Goal: Task Accomplishment & Management: Manage account settings

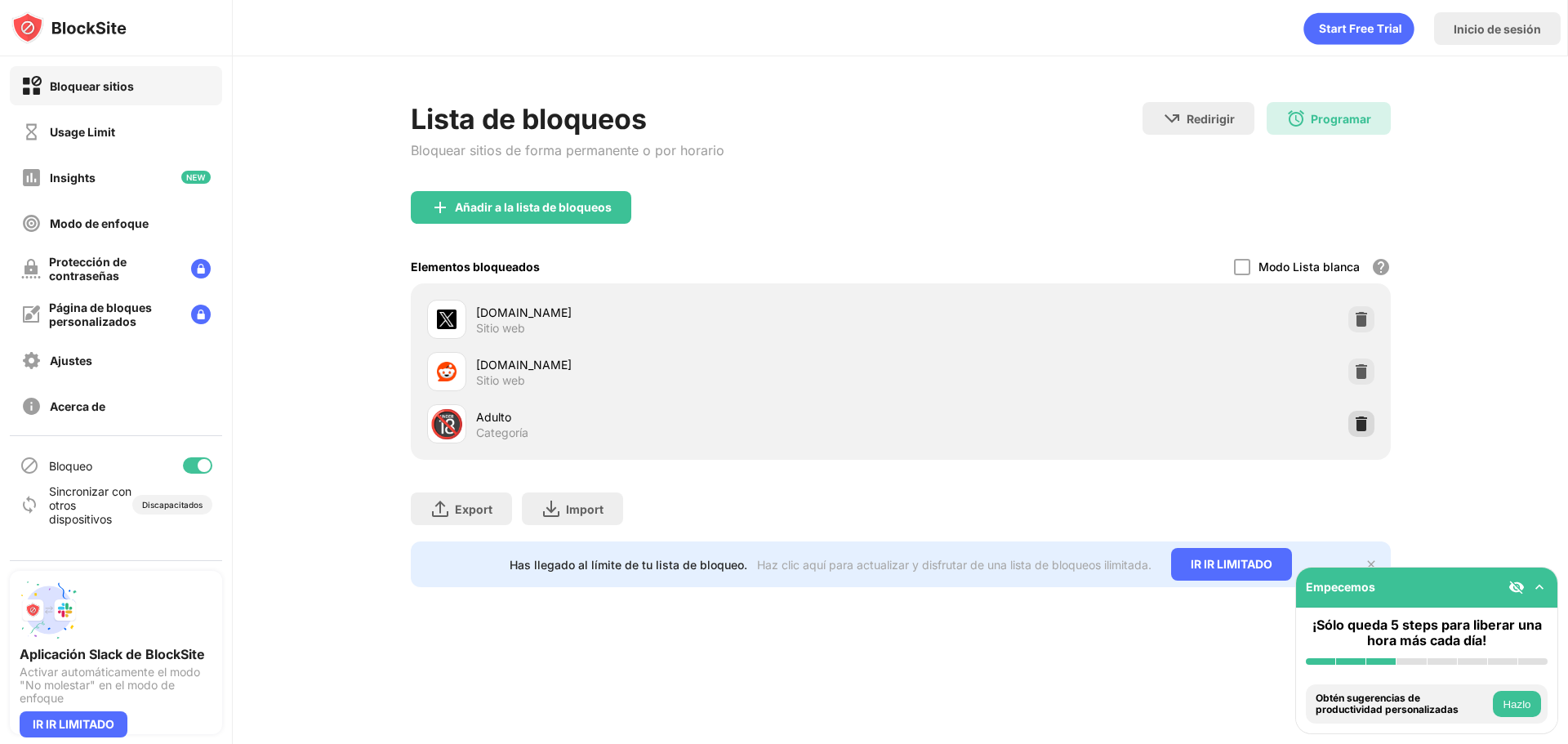
click at [1353, 418] on img at bounding box center [1361, 424] width 16 height 16
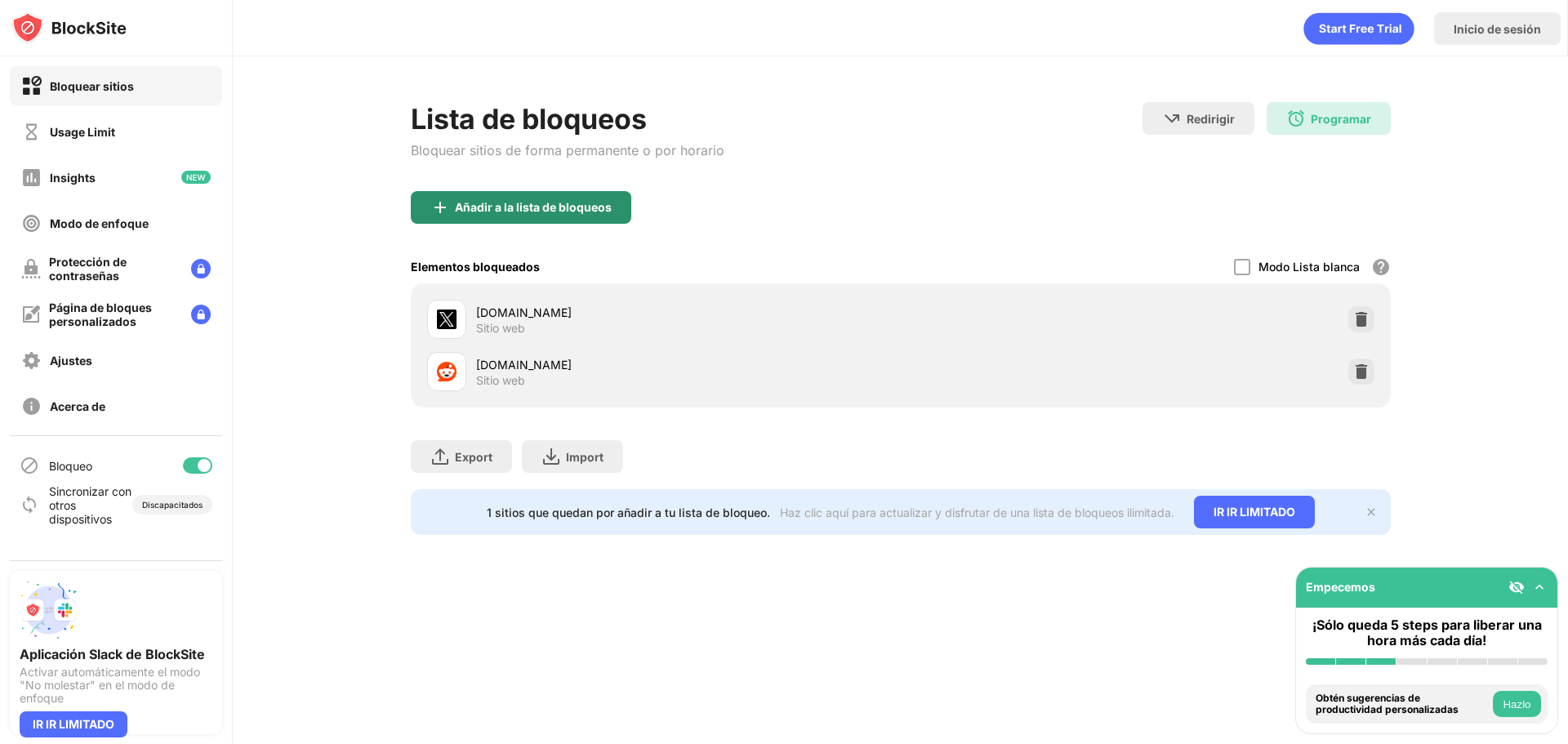
click at [520, 211] on div "Añadir a la lista de bloqueos" at bounding box center [532, 208] width 157 height 13
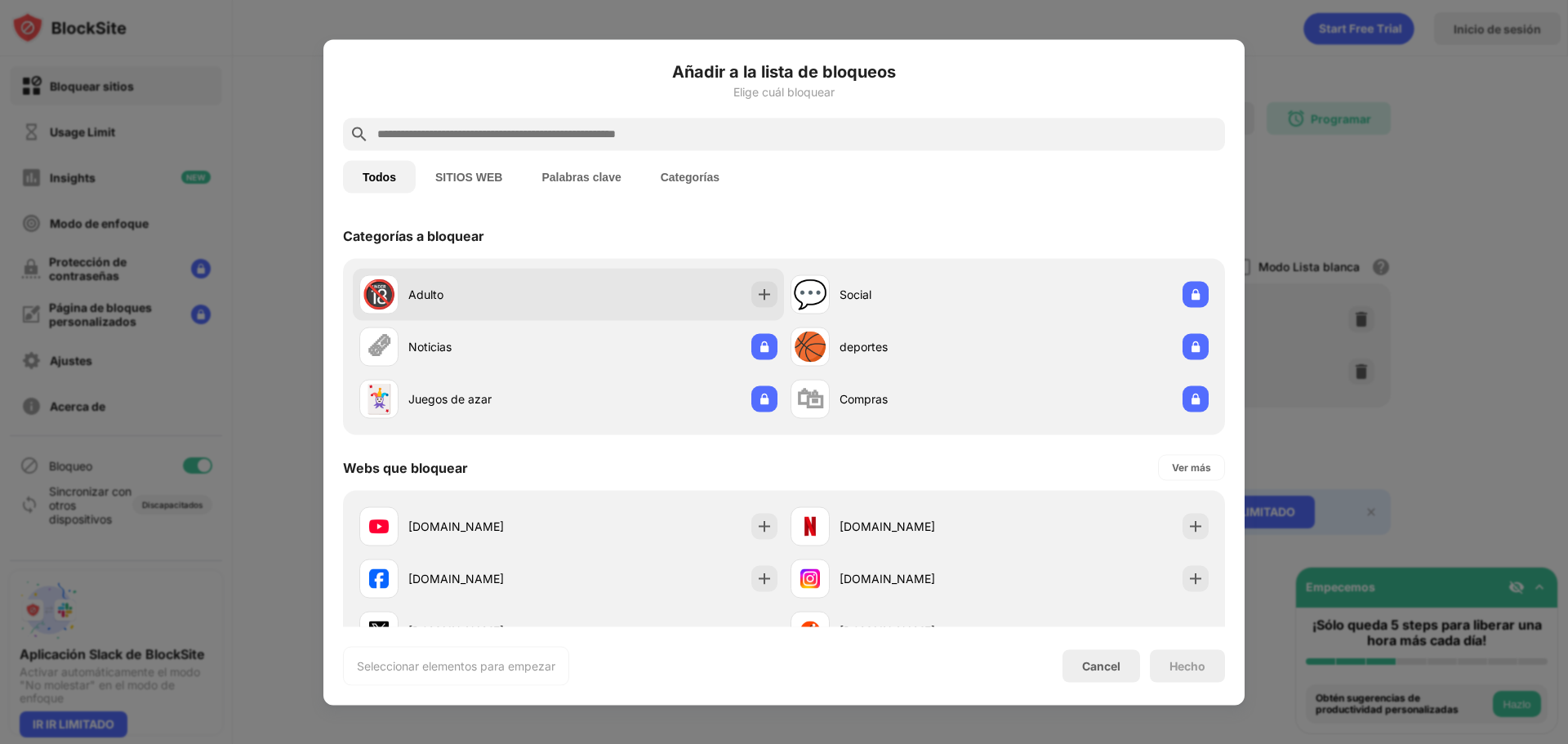
click at [633, 294] on div "🔞 Adulto" at bounding box center [569, 294] width 431 height 52
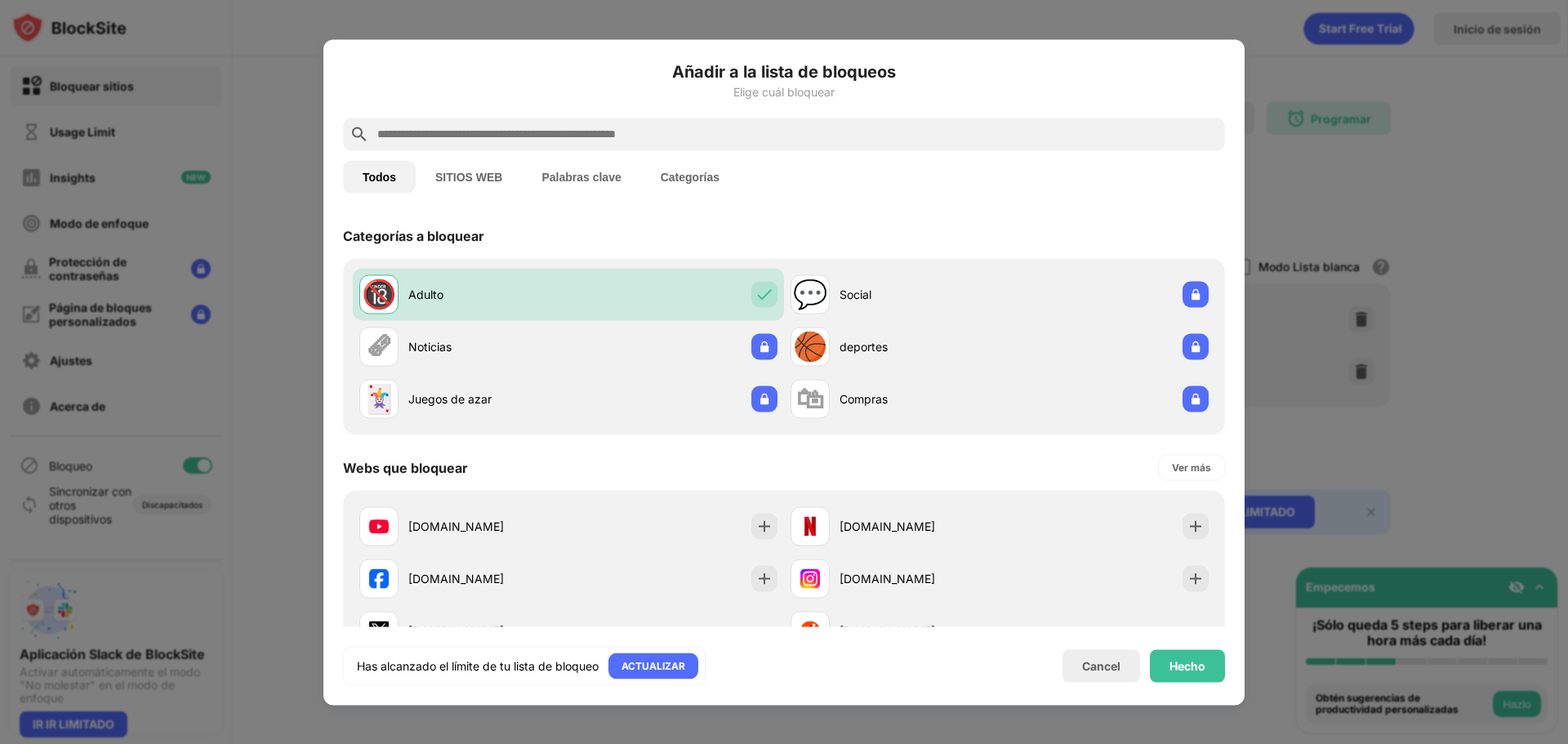
click at [465, 176] on button "SITIOS WEB" at bounding box center [469, 176] width 106 height 33
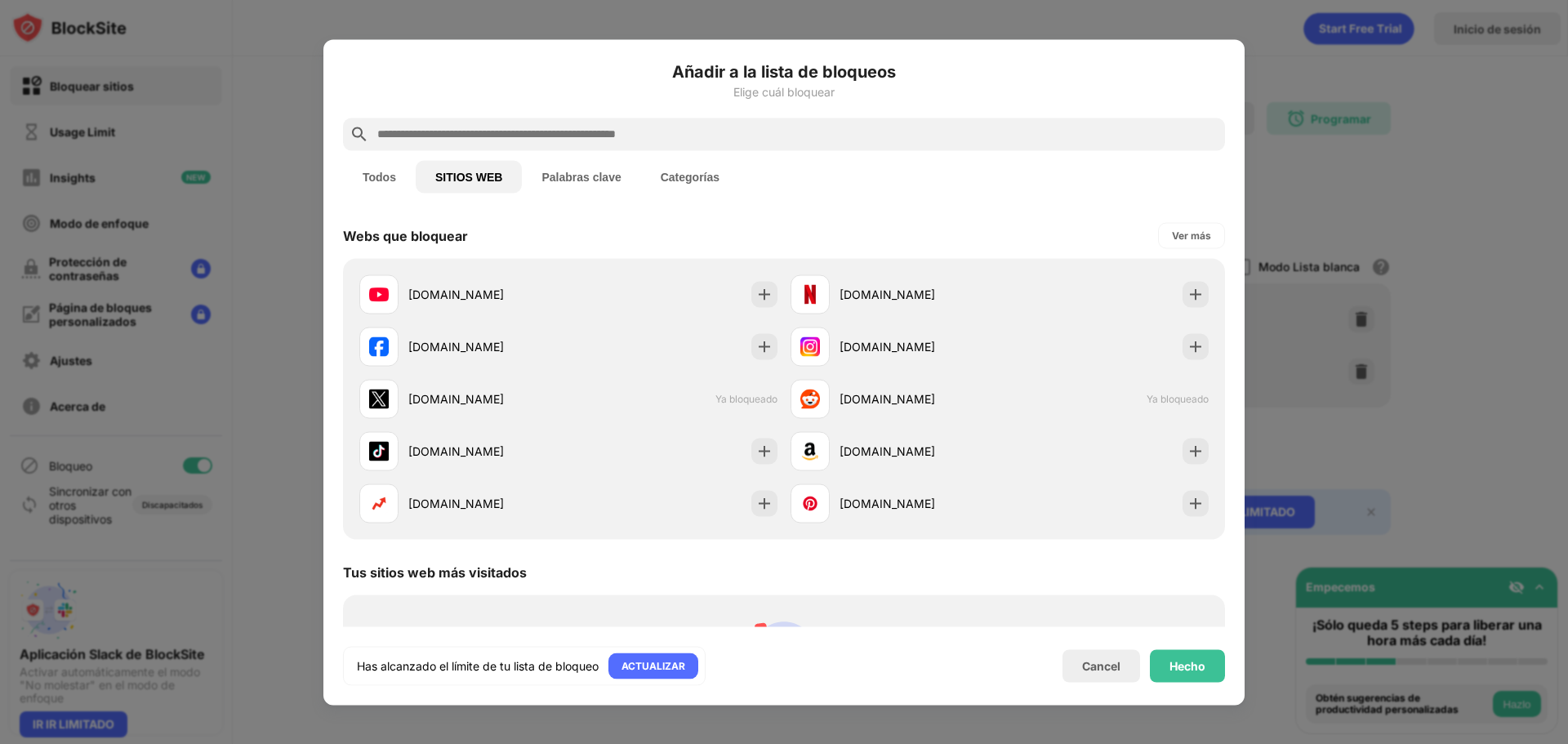
click at [541, 169] on button "Palabras clave" at bounding box center [580, 176] width 118 height 33
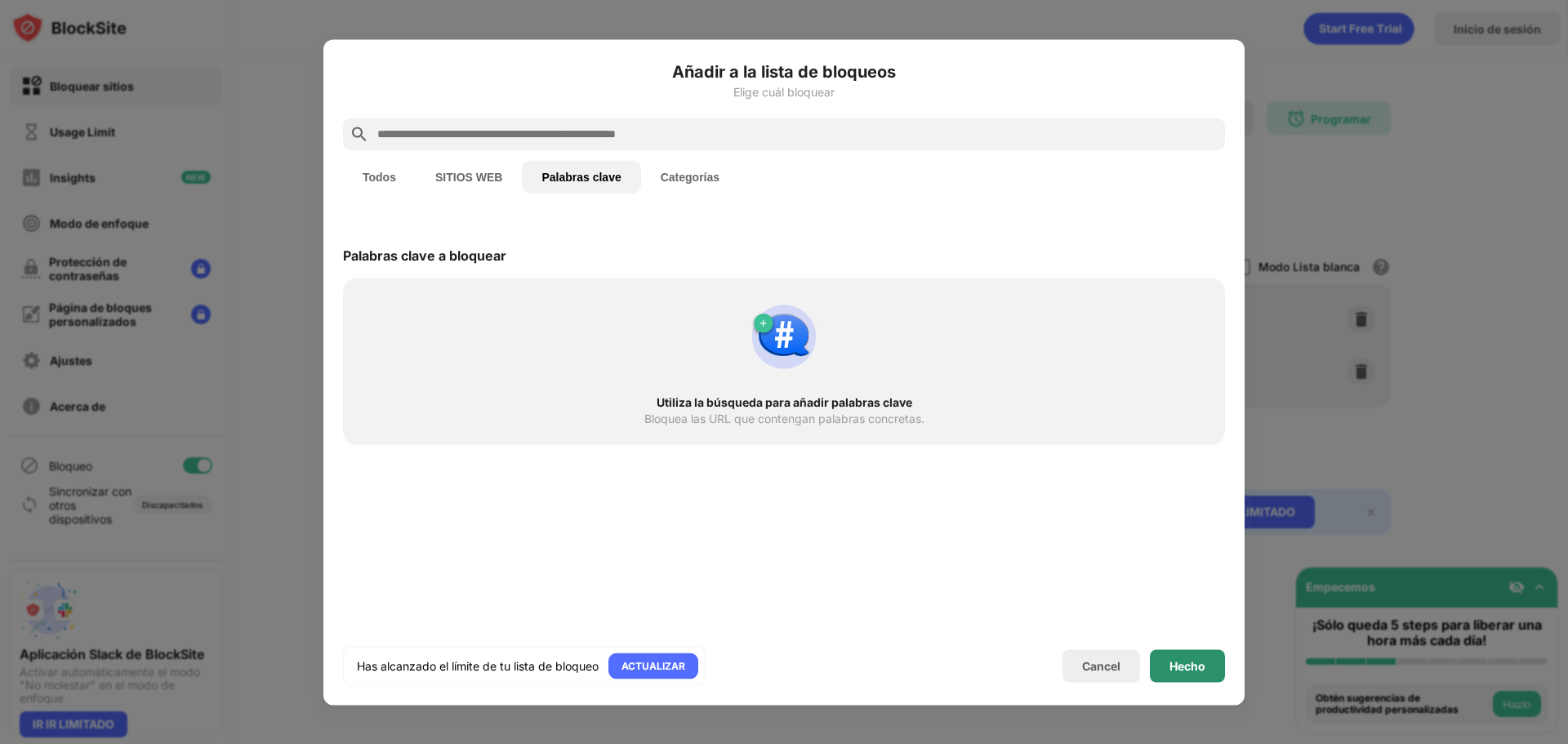
click at [1186, 665] on div "Hecho" at bounding box center [1187, 666] width 36 height 13
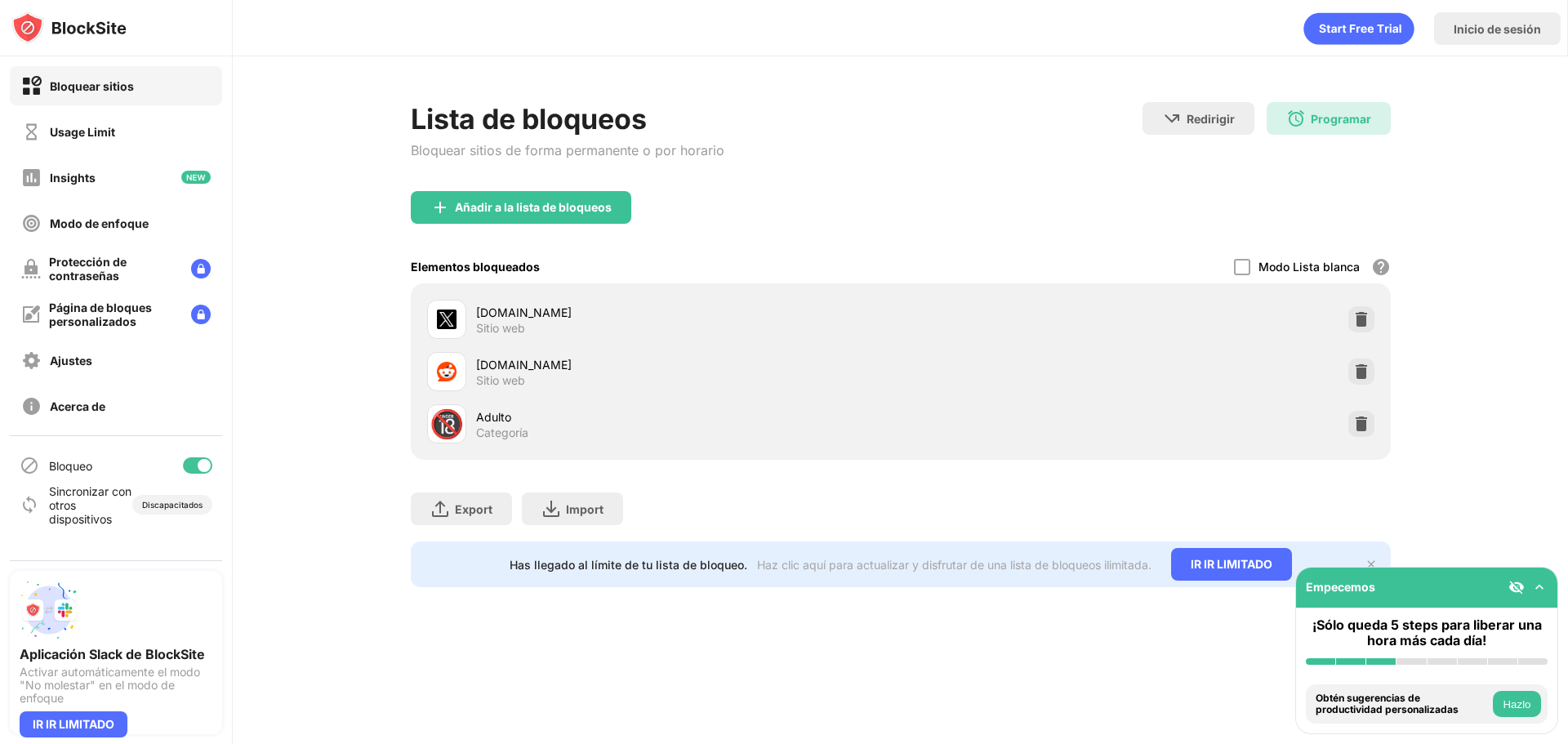
click at [459, 211] on div "Añadir a la lista de bloqueos" at bounding box center [532, 208] width 157 height 13
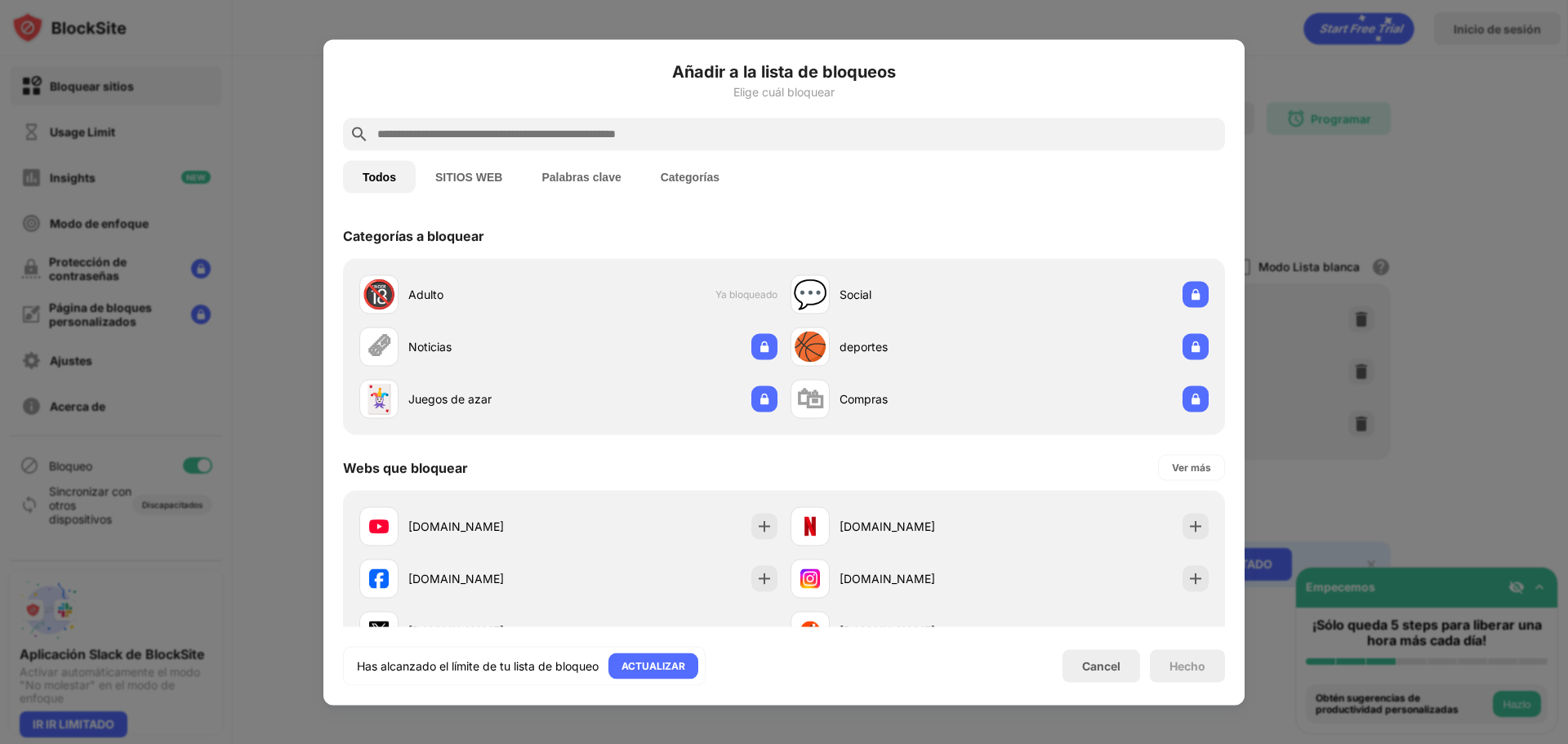
click at [615, 172] on button "Palabras clave" at bounding box center [580, 176] width 118 height 33
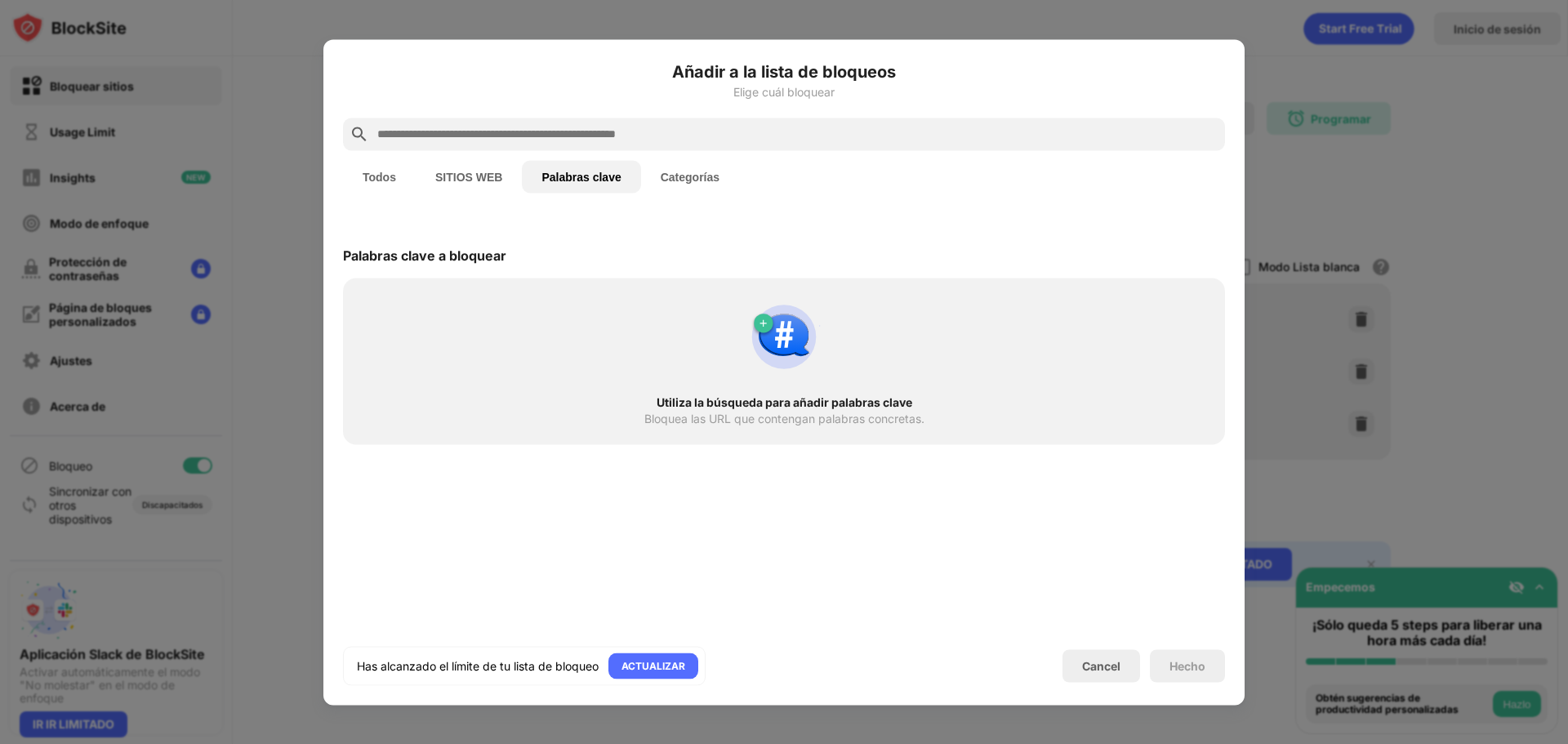
click at [591, 138] on input "text" at bounding box center [797, 133] width 843 height 19
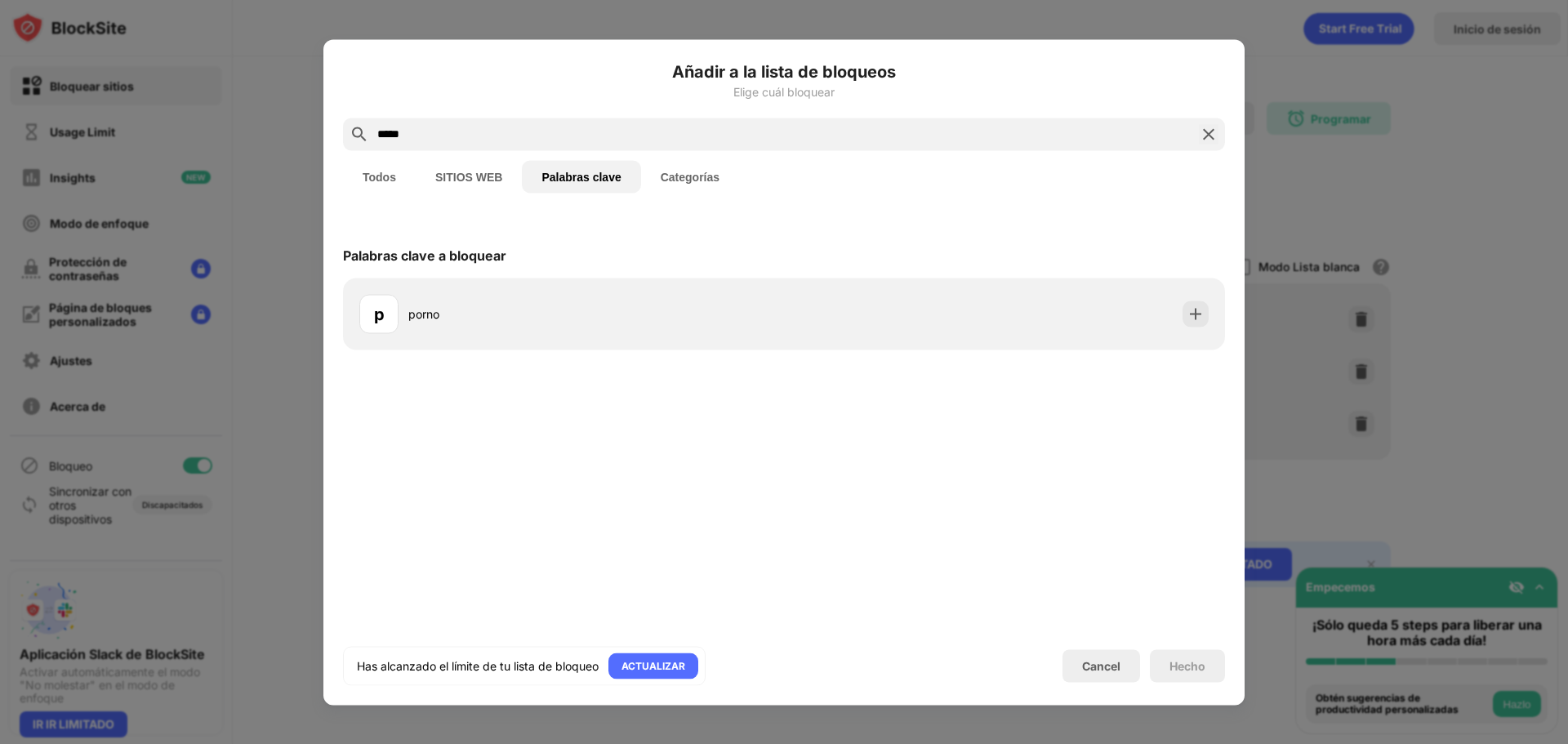
type input "*****"
click at [640, 285] on div "p porno" at bounding box center [784, 314] width 882 height 72
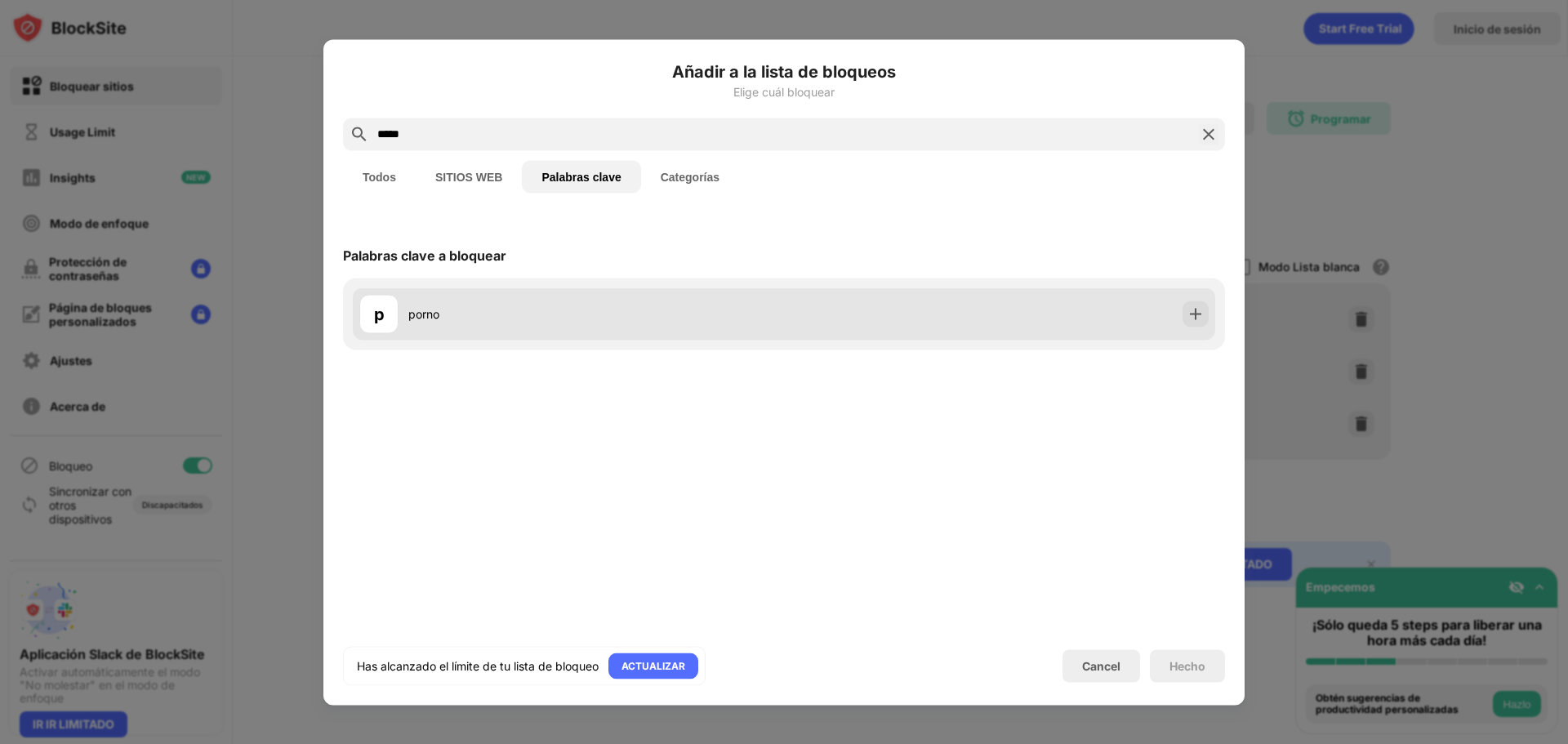
click at [654, 295] on div "p porno" at bounding box center [572, 314] width 424 height 39
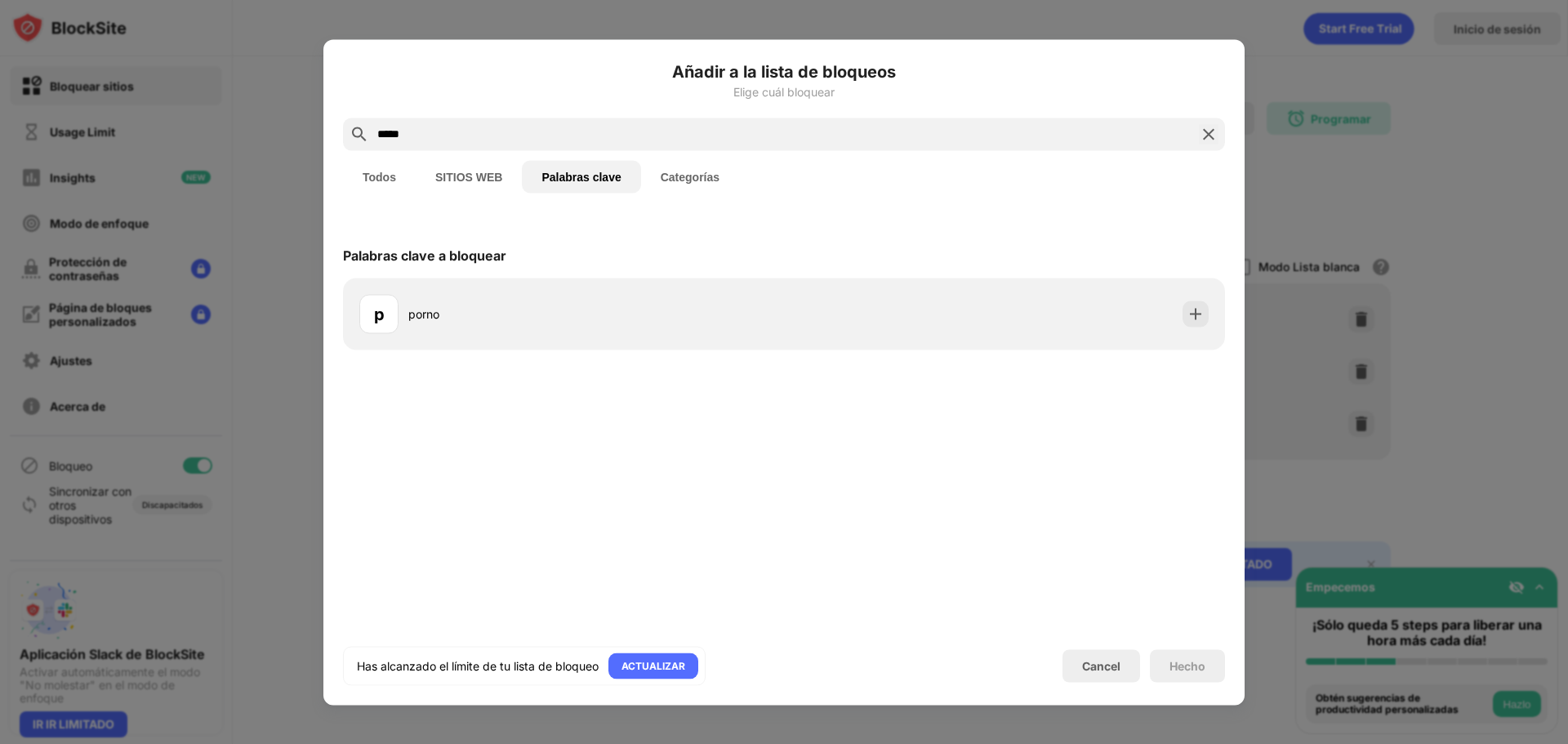
click at [1184, 661] on div "Hecho" at bounding box center [1187, 666] width 36 height 13
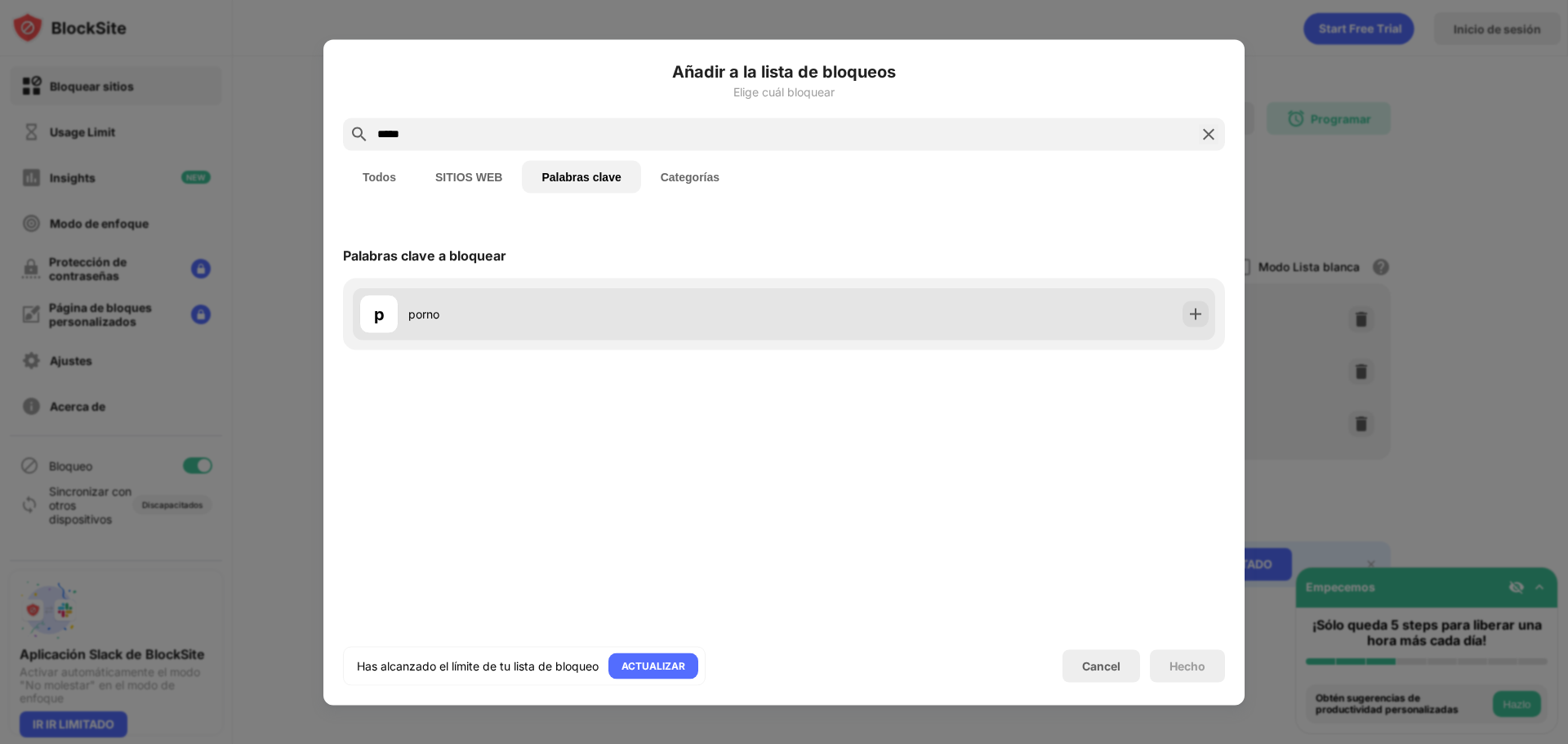
click at [586, 318] on div "porno" at bounding box center [596, 314] width 376 height 17
click at [493, 319] on div "porno" at bounding box center [596, 314] width 376 height 17
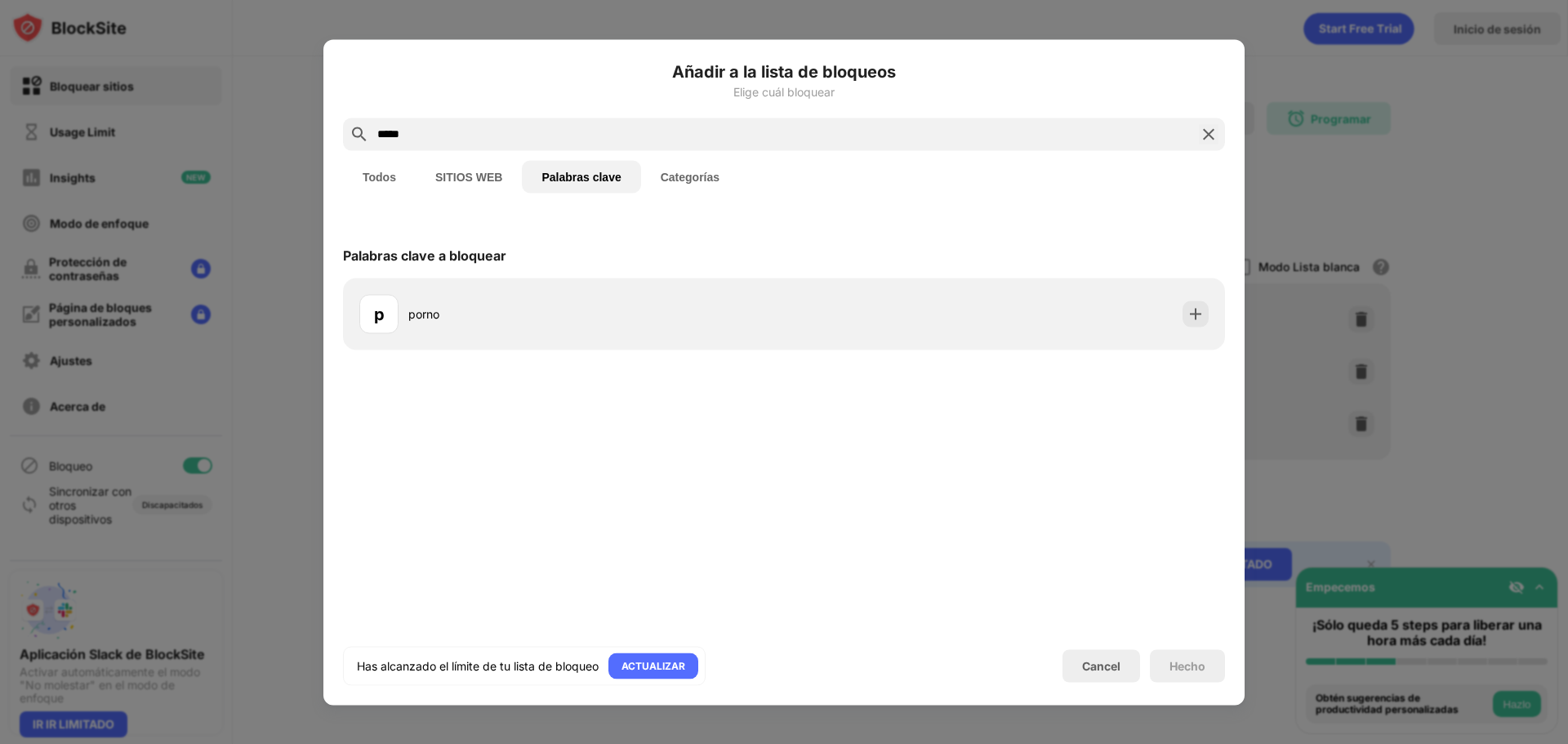
click at [392, 181] on button "Todos" at bounding box center [379, 176] width 73 height 33
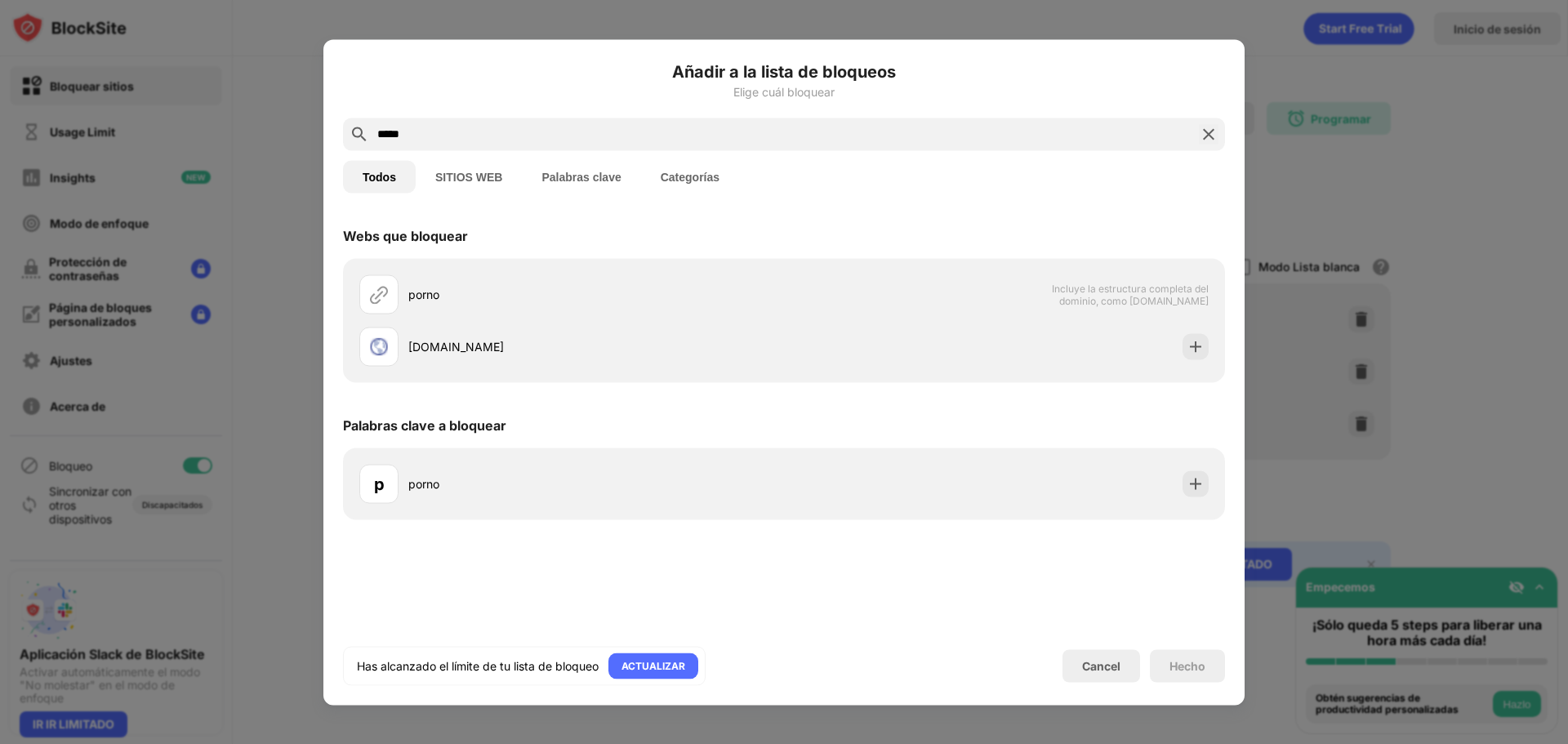
click at [1207, 134] on img at bounding box center [1208, 133] width 19 height 19
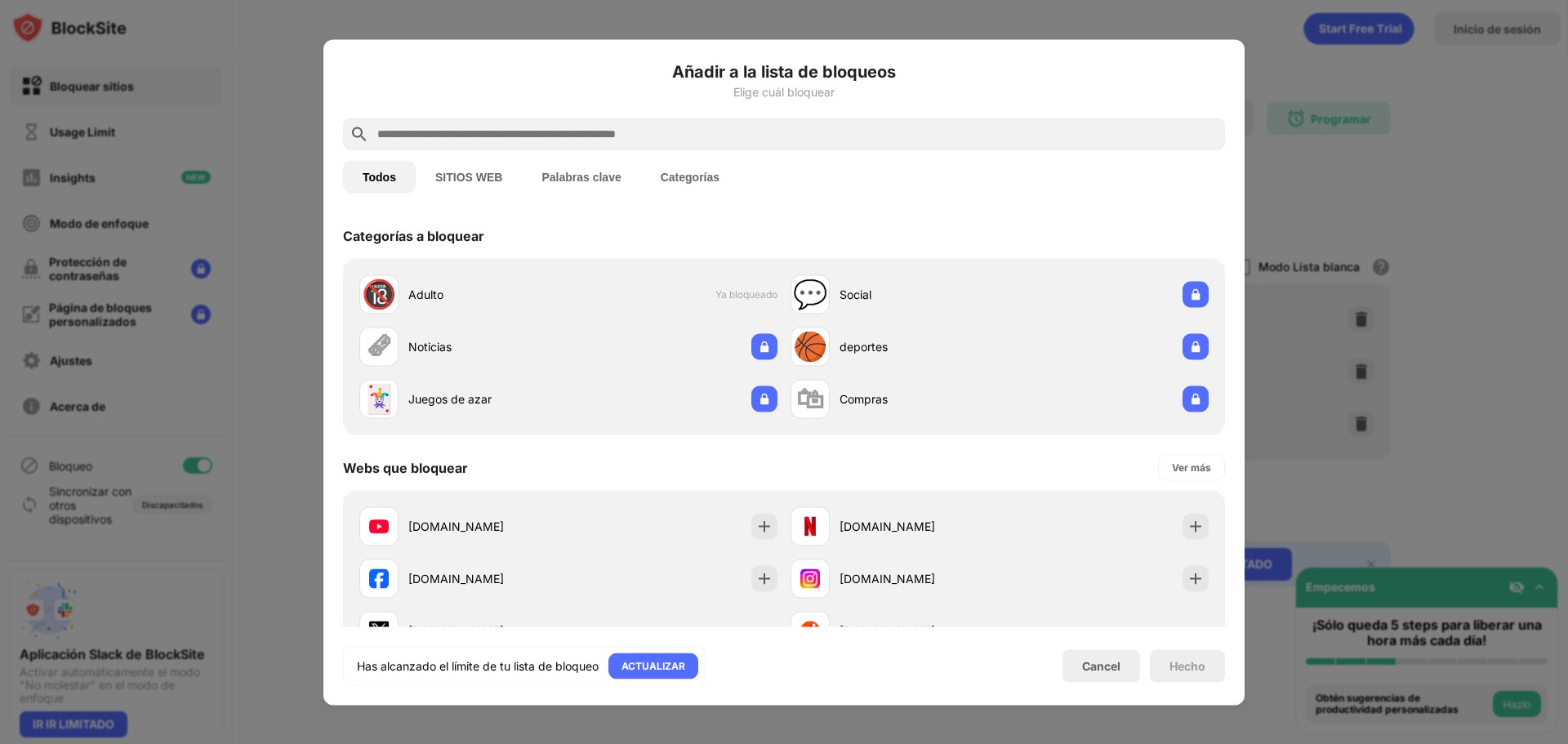
click at [1383, 348] on div at bounding box center [784, 372] width 1568 height 744
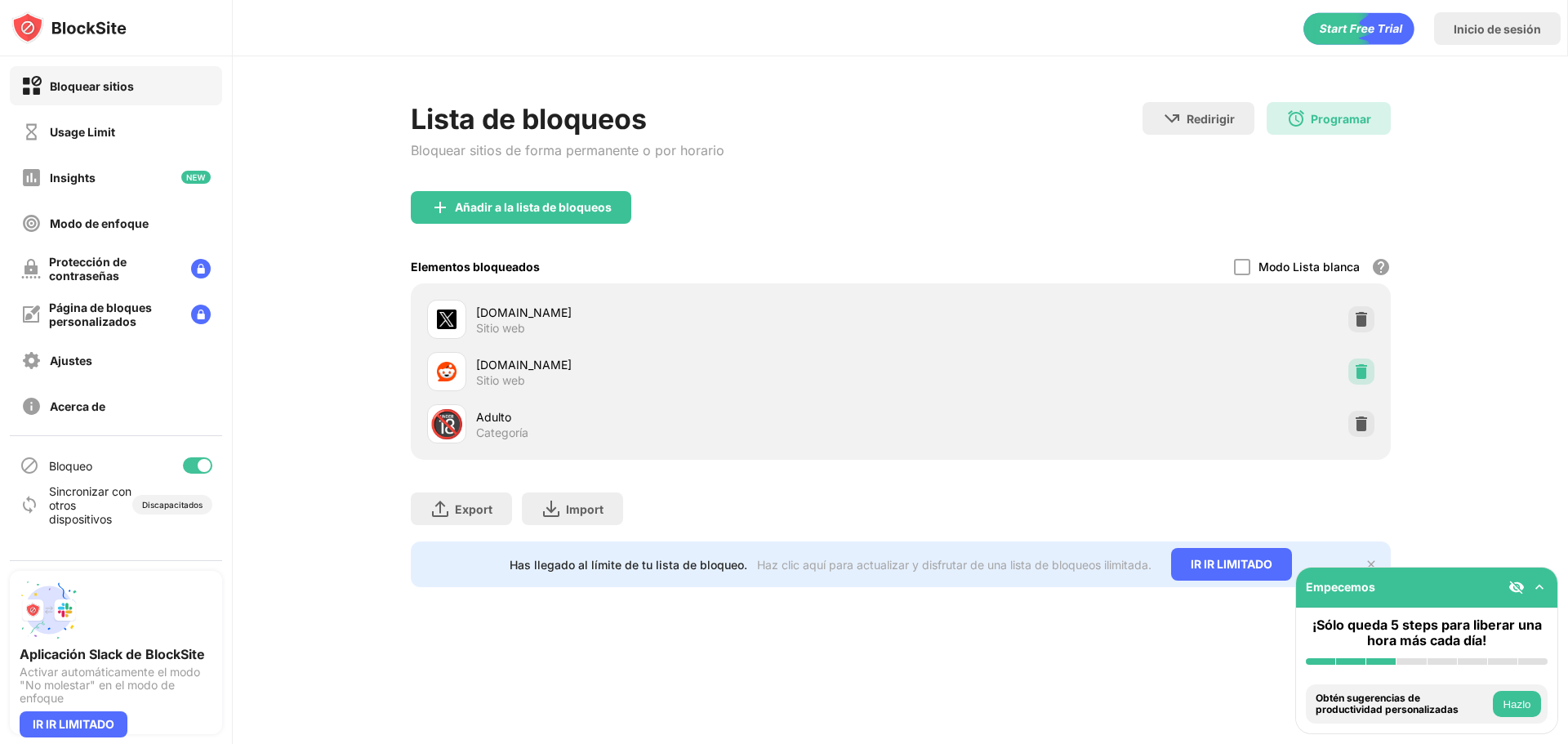
click at [1366, 367] on img at bounding box center [1361, 371] width 16 height 16
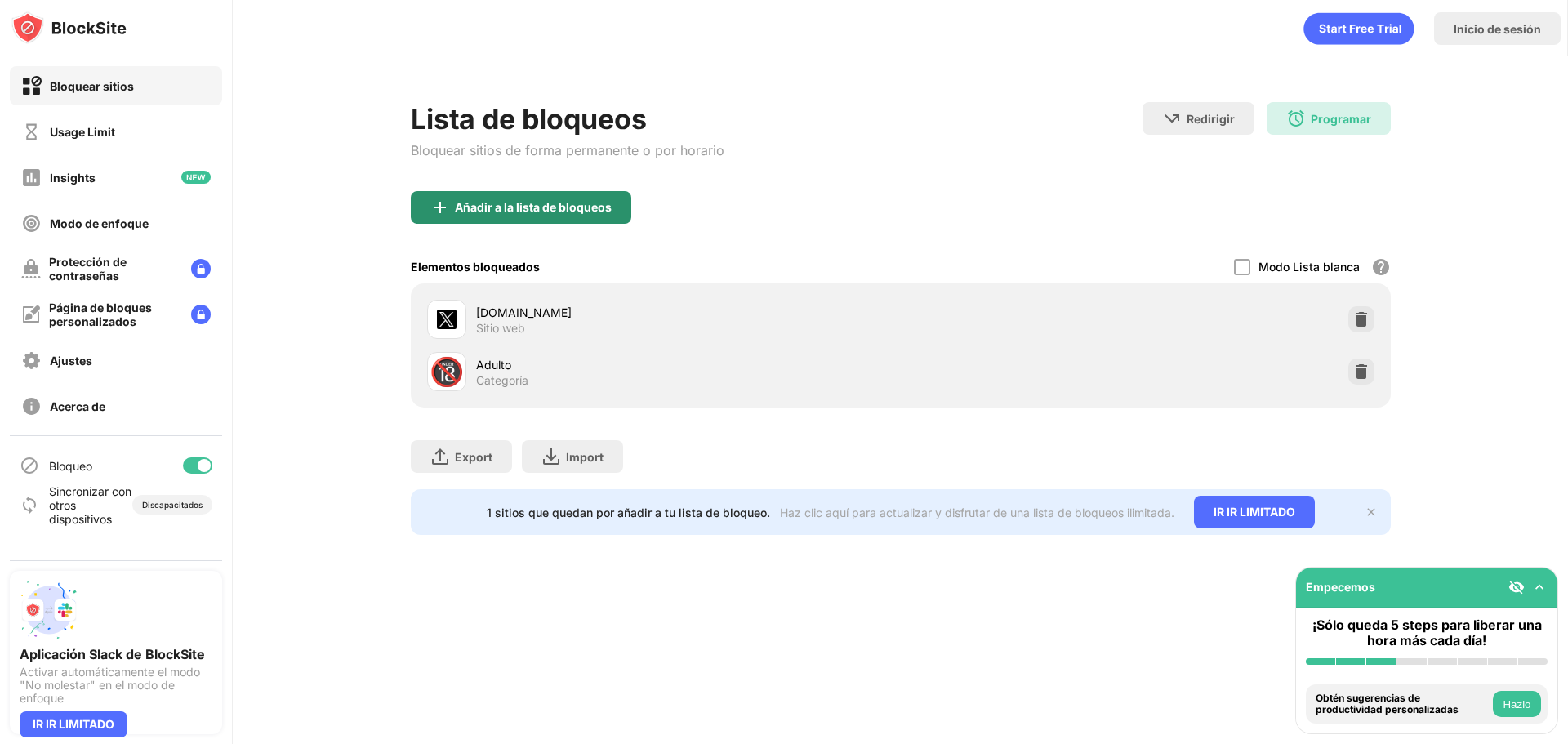
click at [543, 210] on div "Añadir a la lista de bloqueos" at bounding box center [532, 208] width 157 height 13
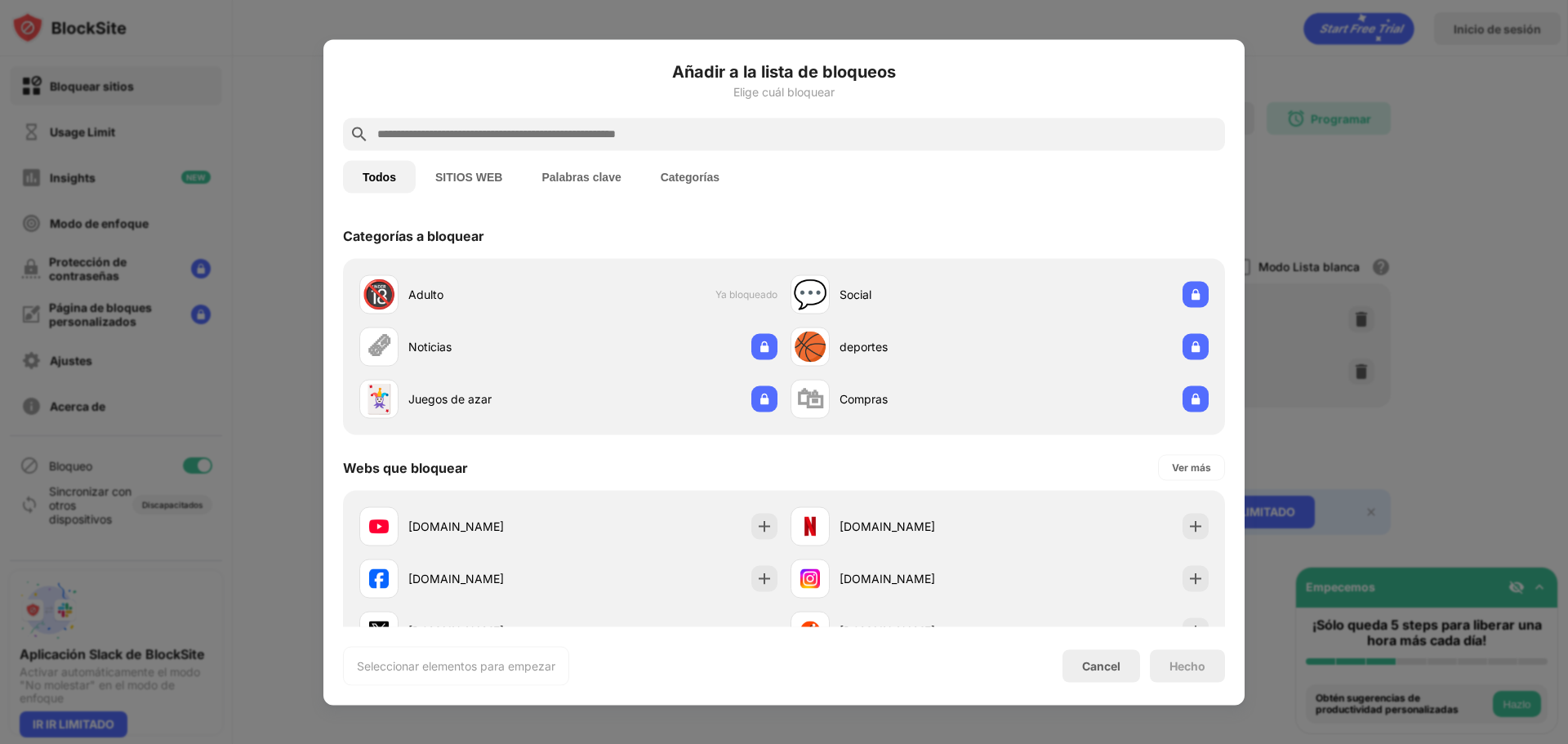
click at [573, 177] on button "Palabras clave" at bounding box center [580, 176] width 118 height 33
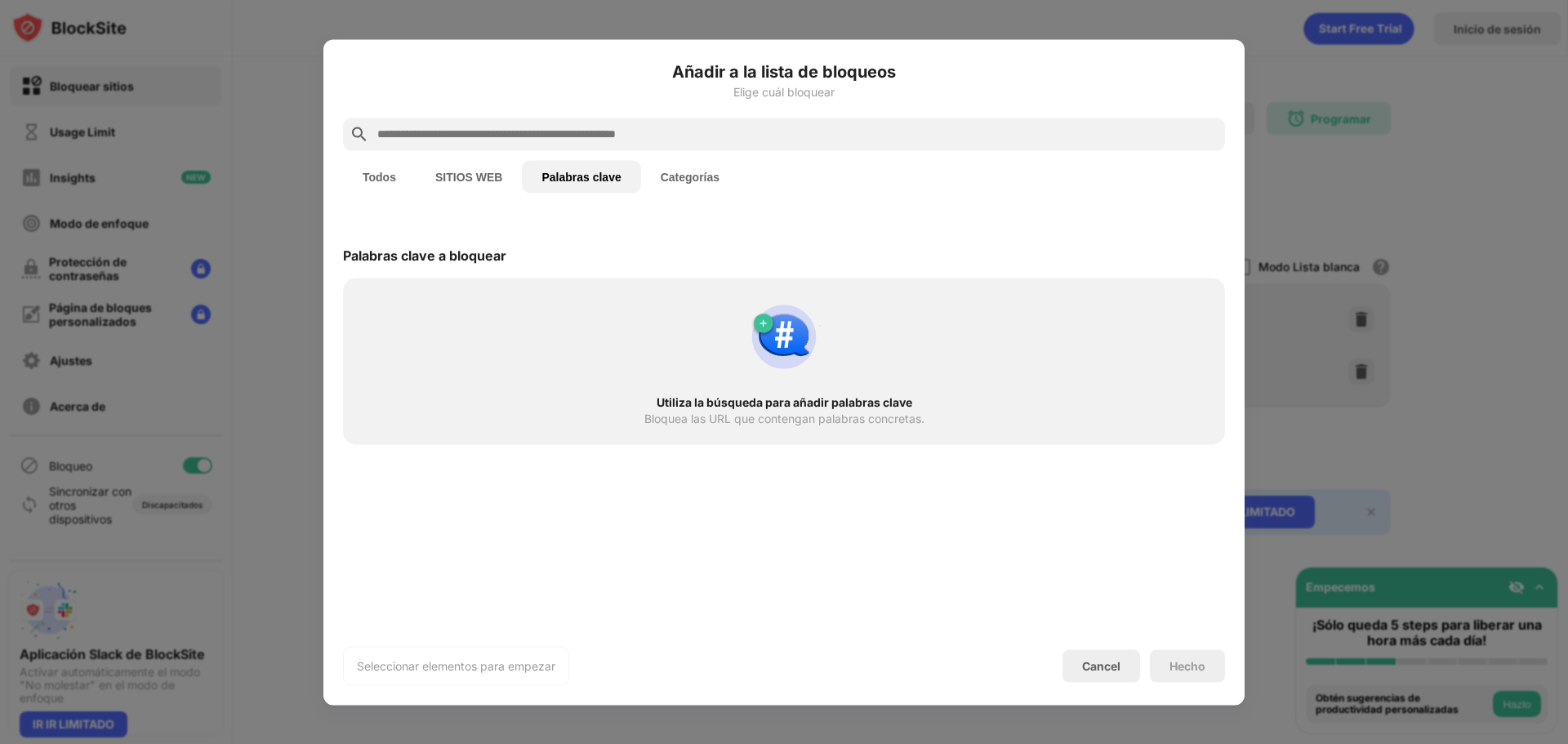
click at [573, 126] on input "text" at bounding box center [797, 133] width 843 height 19
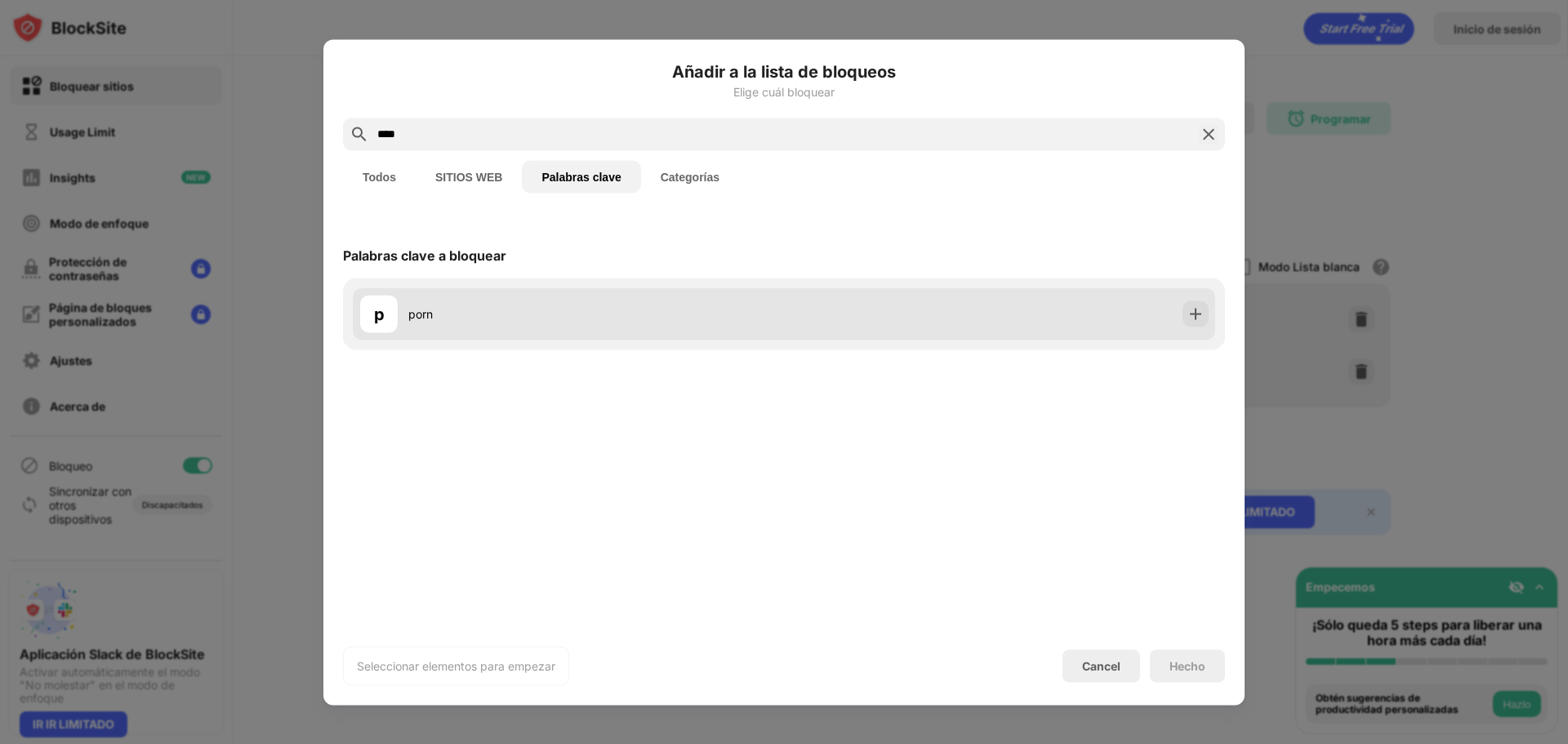
type input "****"
click at [515, 301] on div "p porn" at bounding box center [572, 314] width 424 height 39
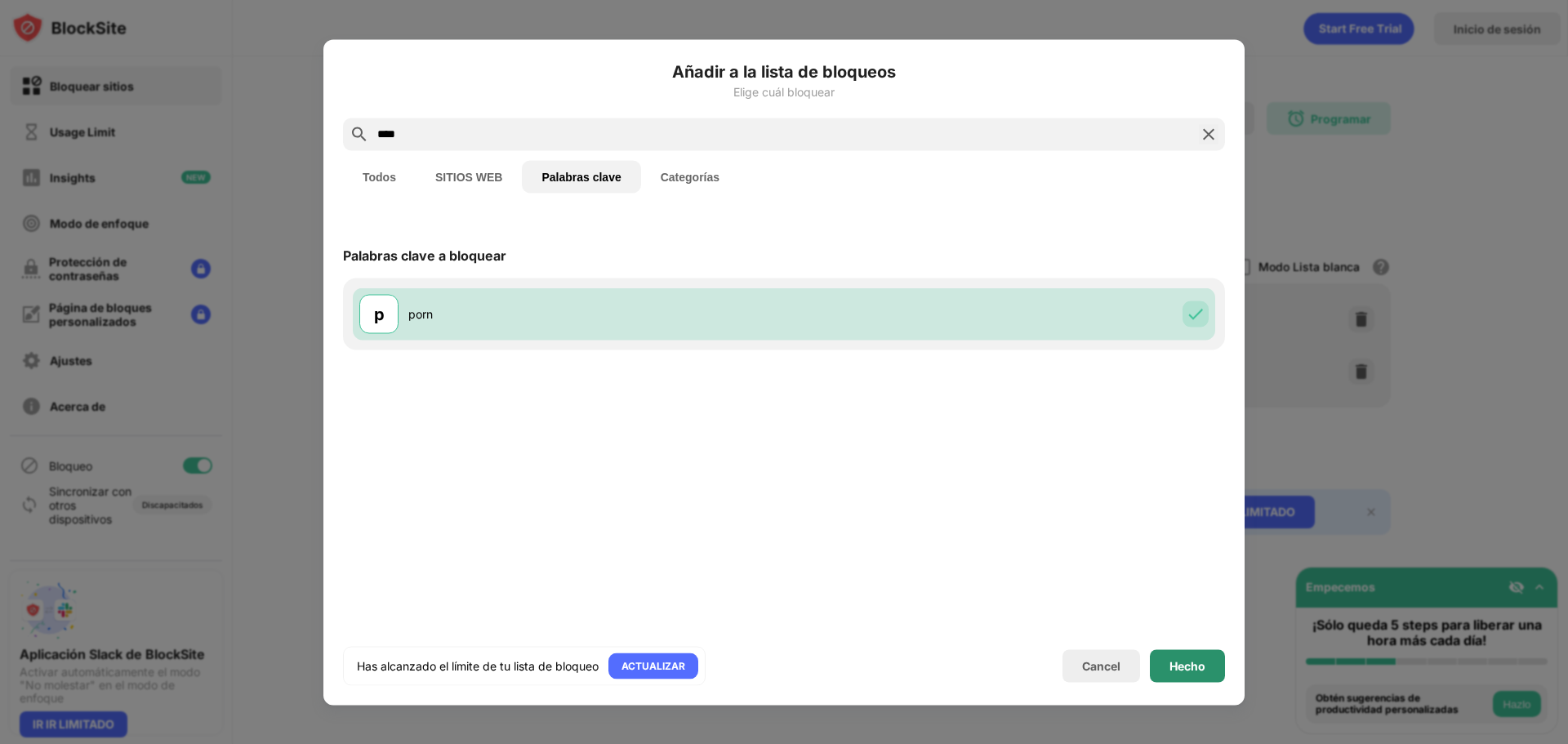
click at [1202, 656] on div "Hecho" at bounding box center [1187, 665] width 75 height 33
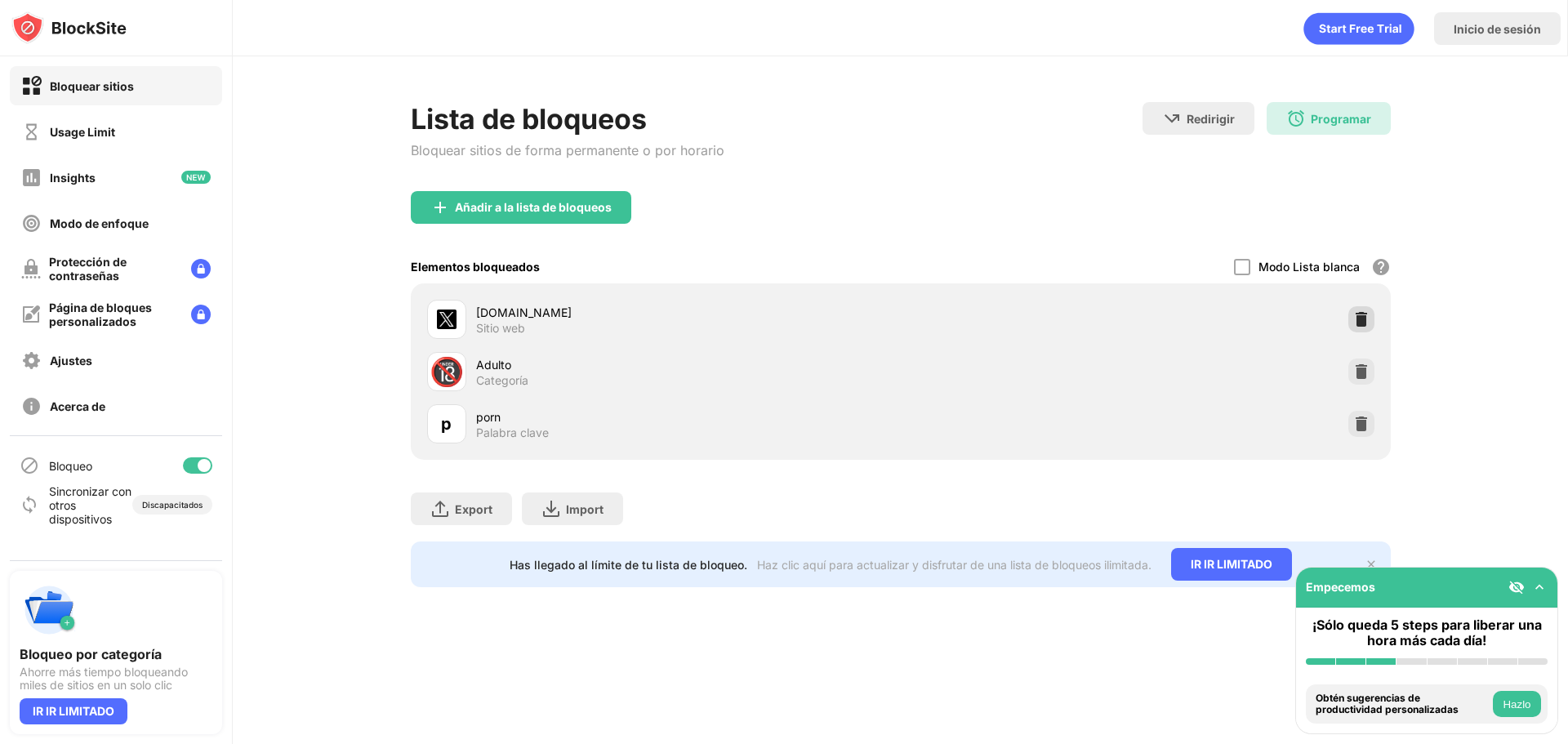
click at [1363, 322] on img at bounding box center [1361, 319] width 16 height 16
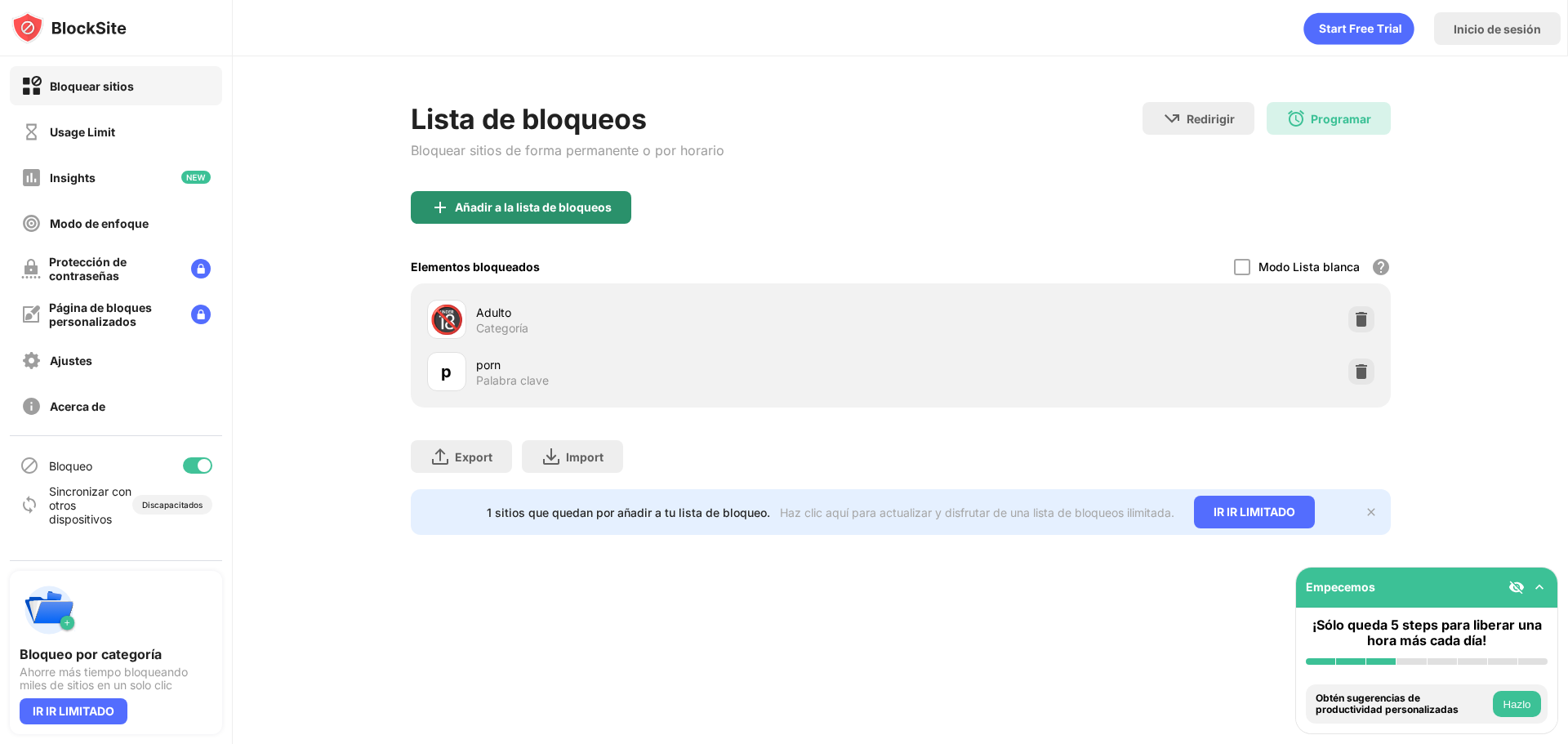
click at [485, 200] on div "Añadir a la lista de bloqueos" at bounding box center [521, 207] width 221 height 33
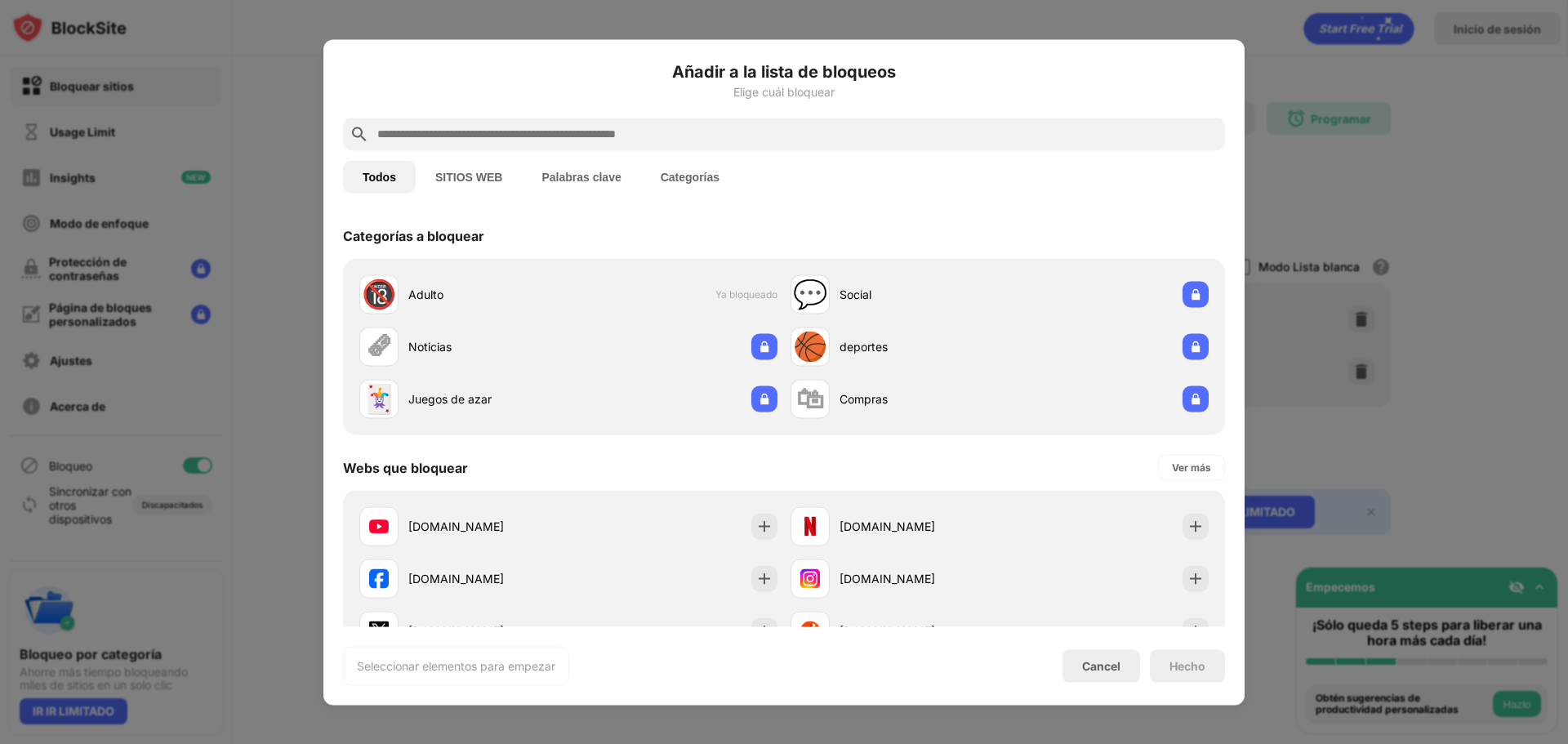
click at [620, 133] on input "text" at bounding box center [797, 133] width 843 height 19
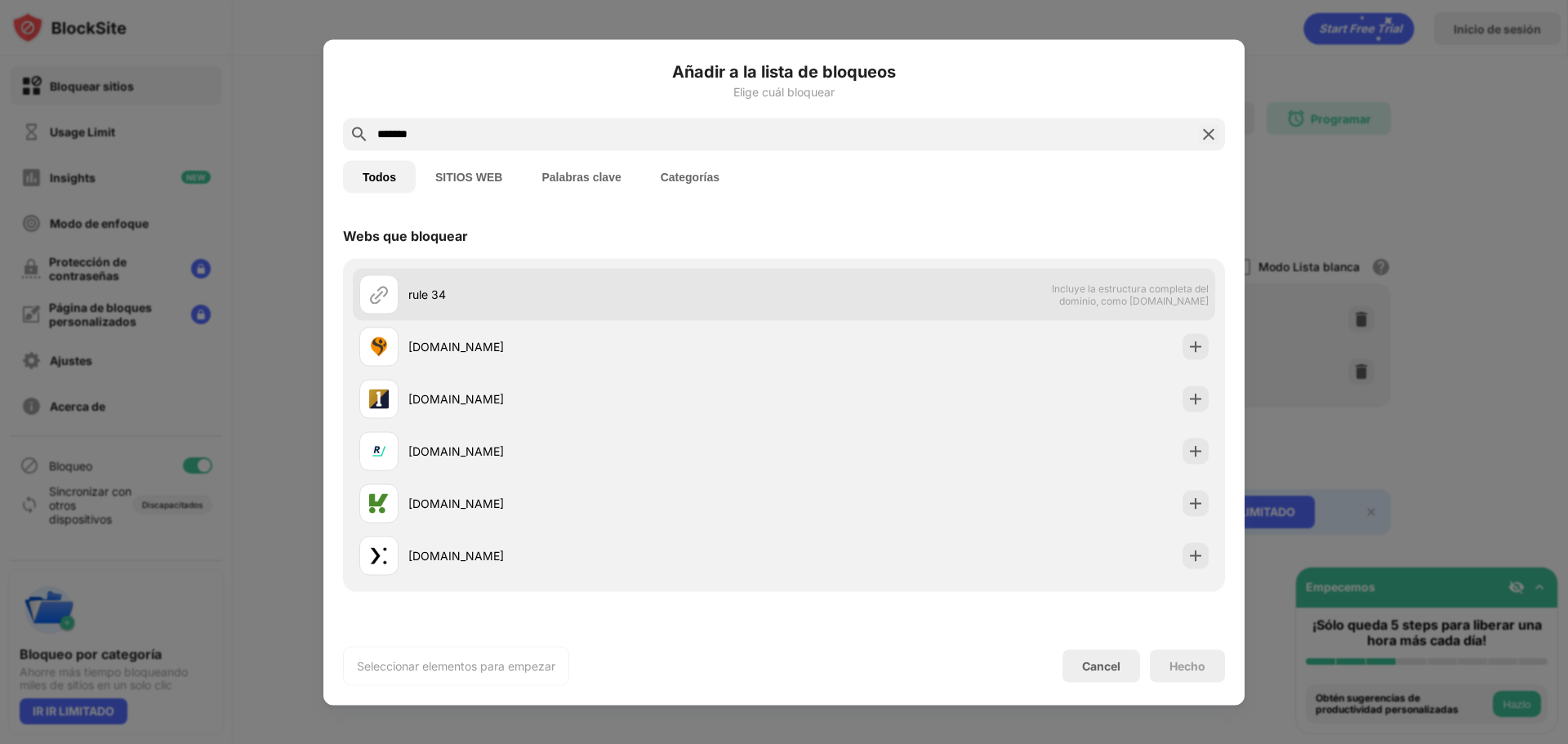
click at [502, 281] on div "rule 34" at bounding box center [572, 294] width 424 height 39
click at [527, 281] on div "rule 34" at bounding box center [572, 294] width 424 height 39
click at [428, 288] on div "rule 34" at bounding box center [596, 294] width 376 height 17
click at [600, 298] on div "rule 34" at bounding box center [596, 294] width 376 height 17
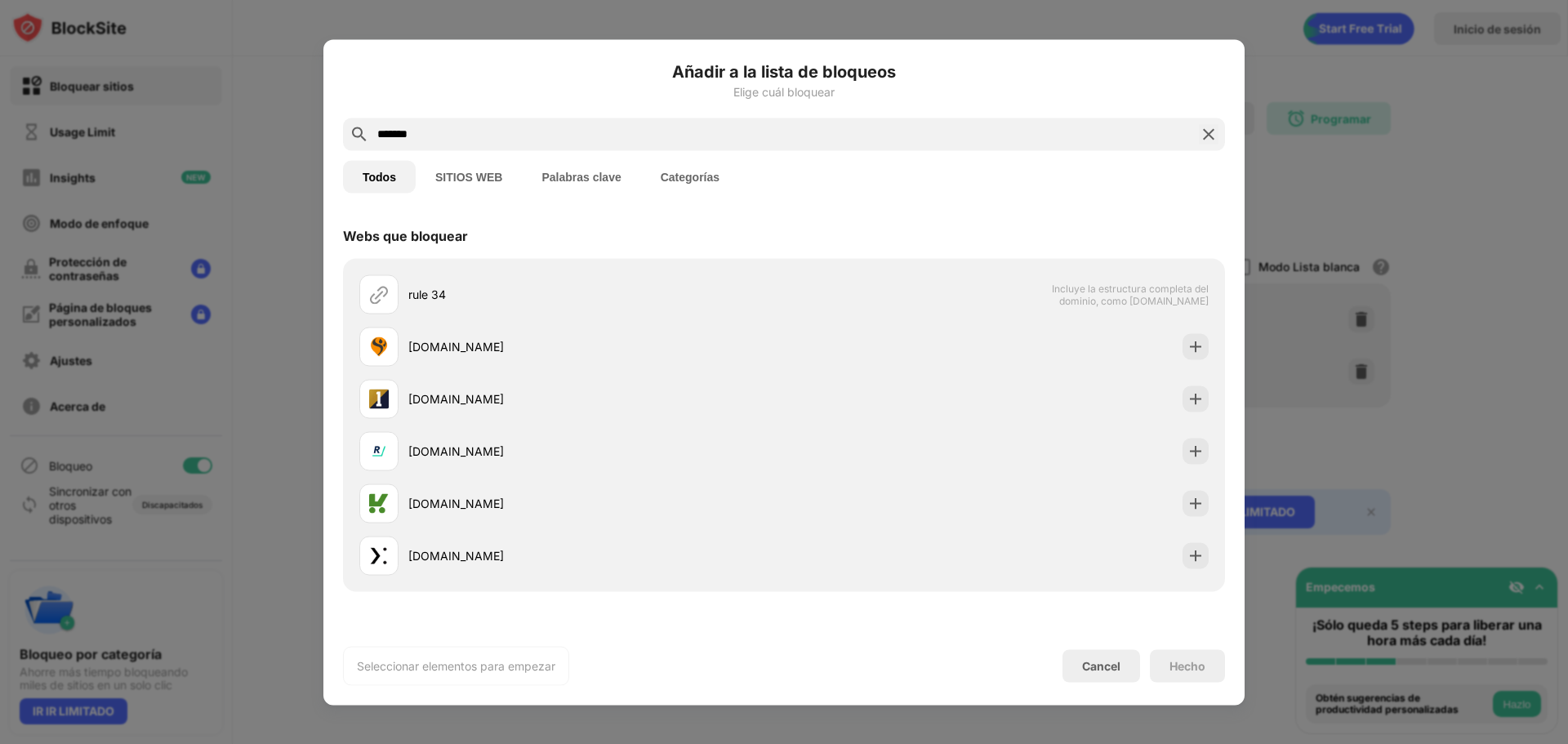
click at [442, 143] on input "*******" at bounding box center [784, 133] width 817 height 19
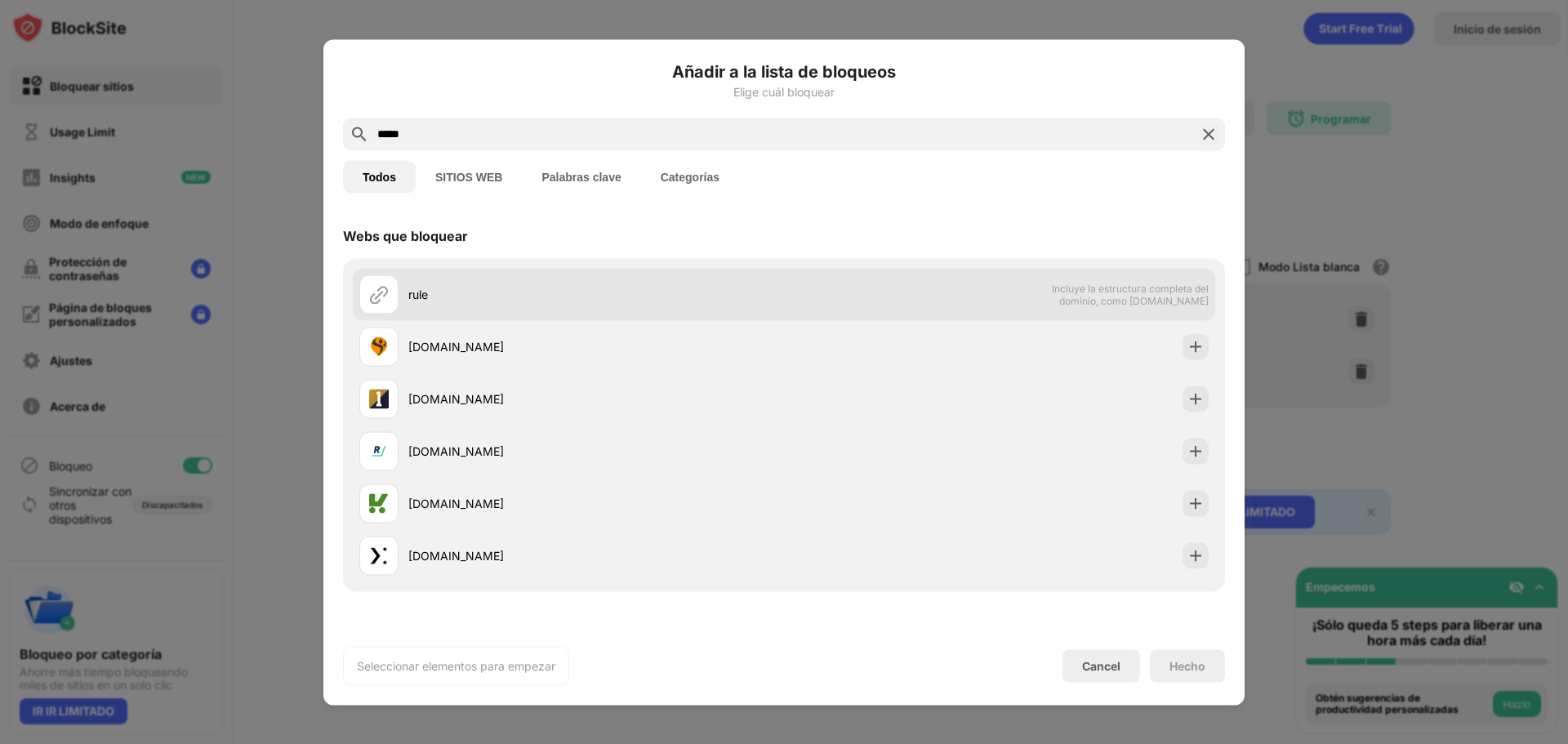
type input "****"
click at [519, 300] on div "rule" at bounding box center [596, 294] width 376 height 17
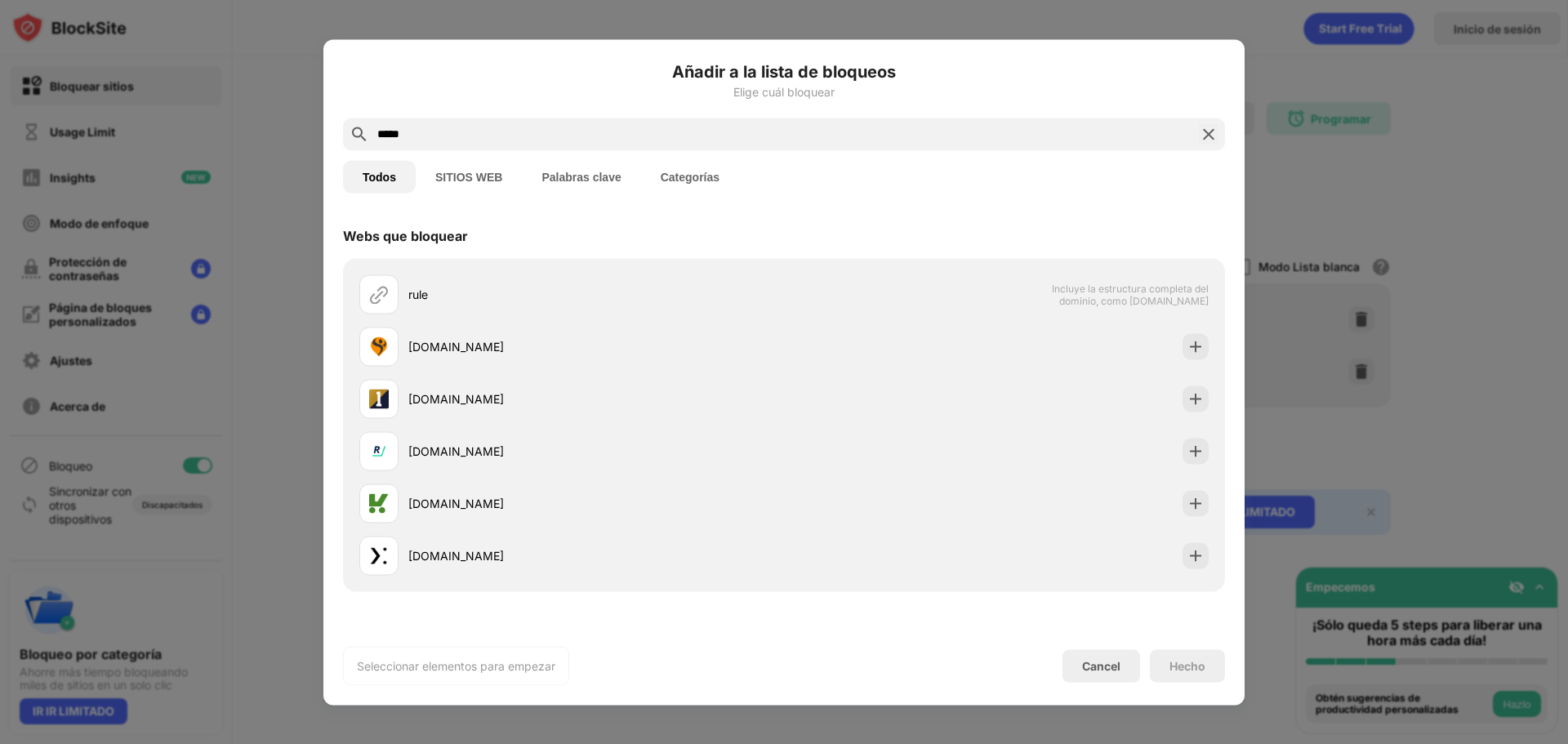
click at [575, 179] on button "Palabras clave" at bounding box center [580, 176] width 118 height 33
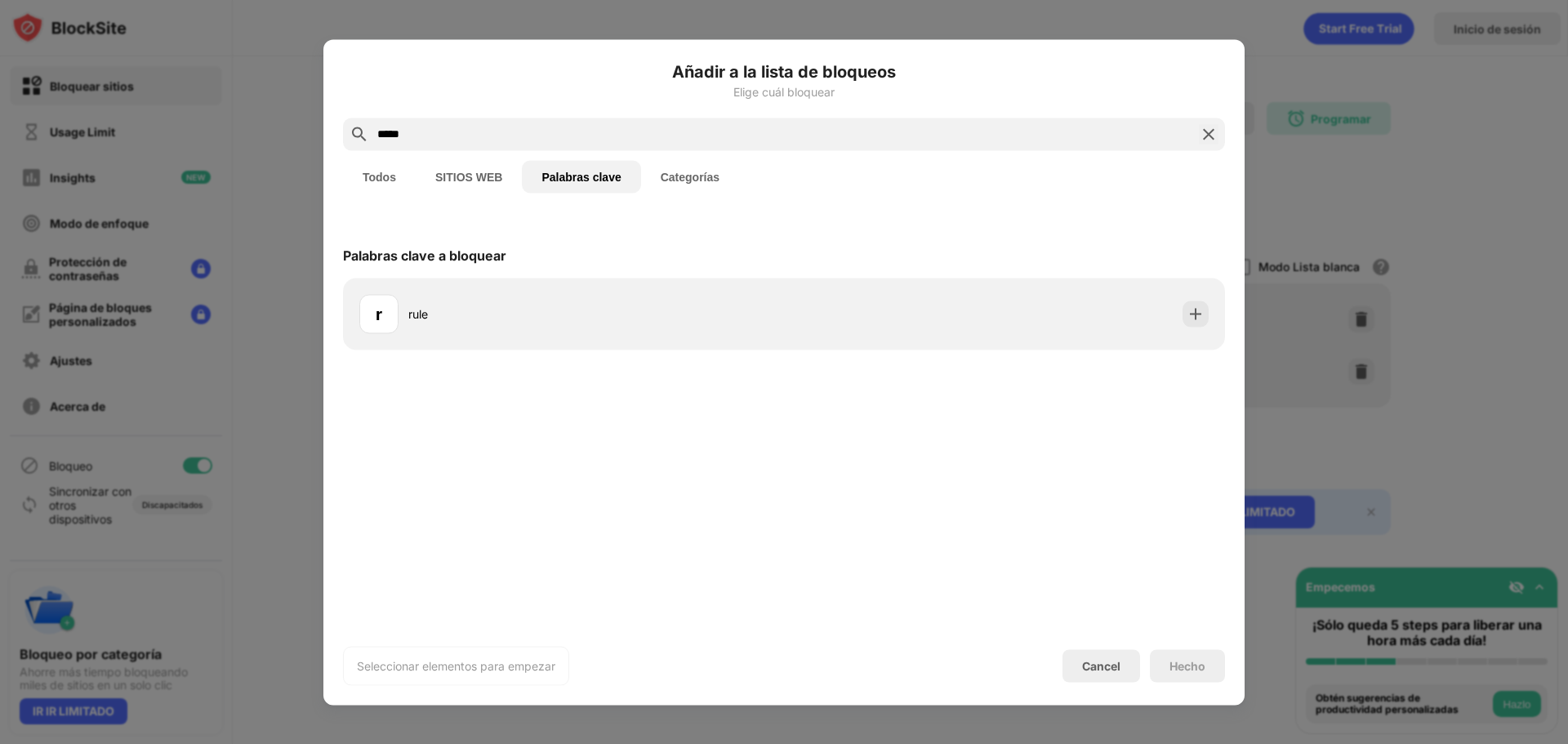
click at [464, 132] on input "****" at bounding box center [784, 133] width 817 height 19
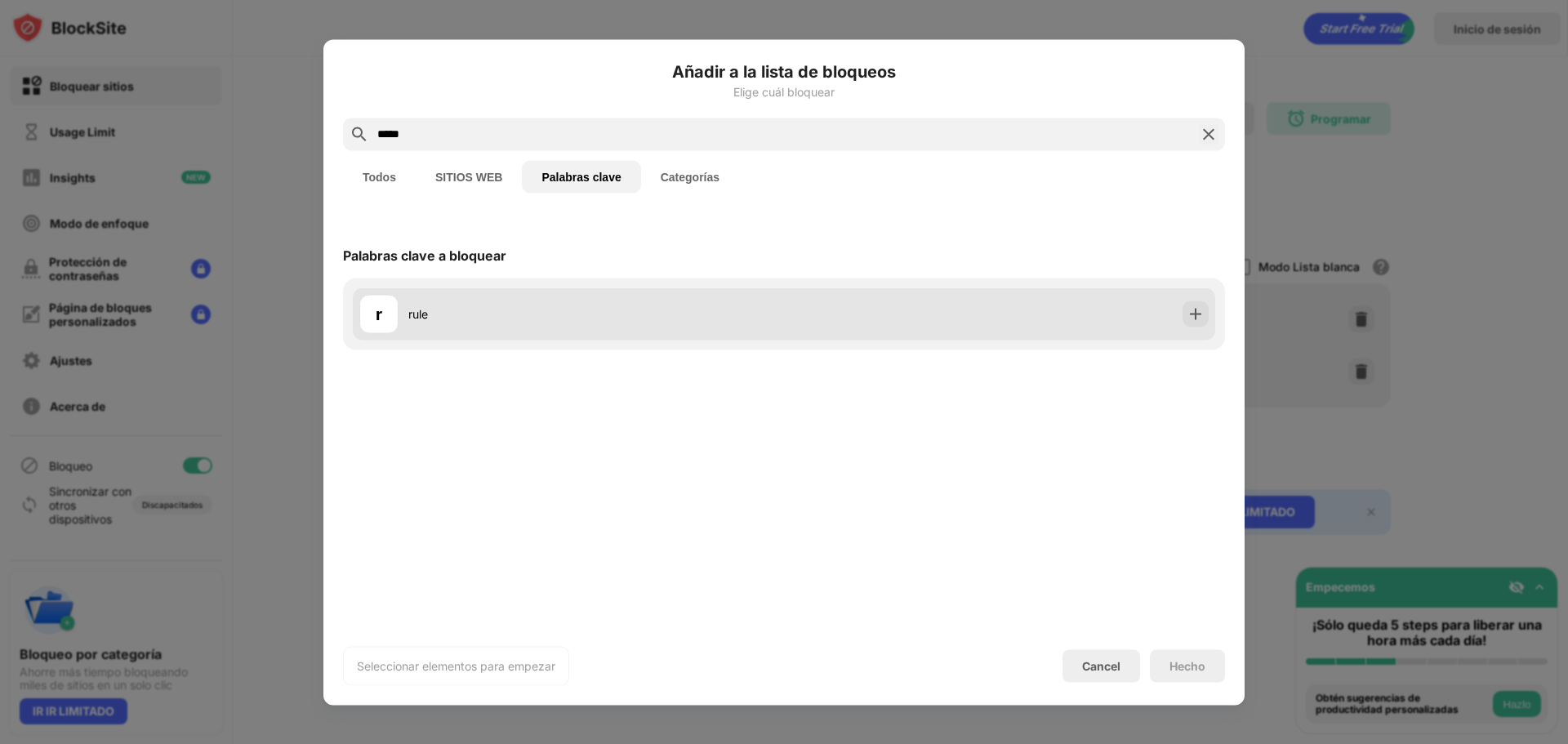
click at [490, 312] on div "rule" at bounding box center [596, 314] width 376 height 17
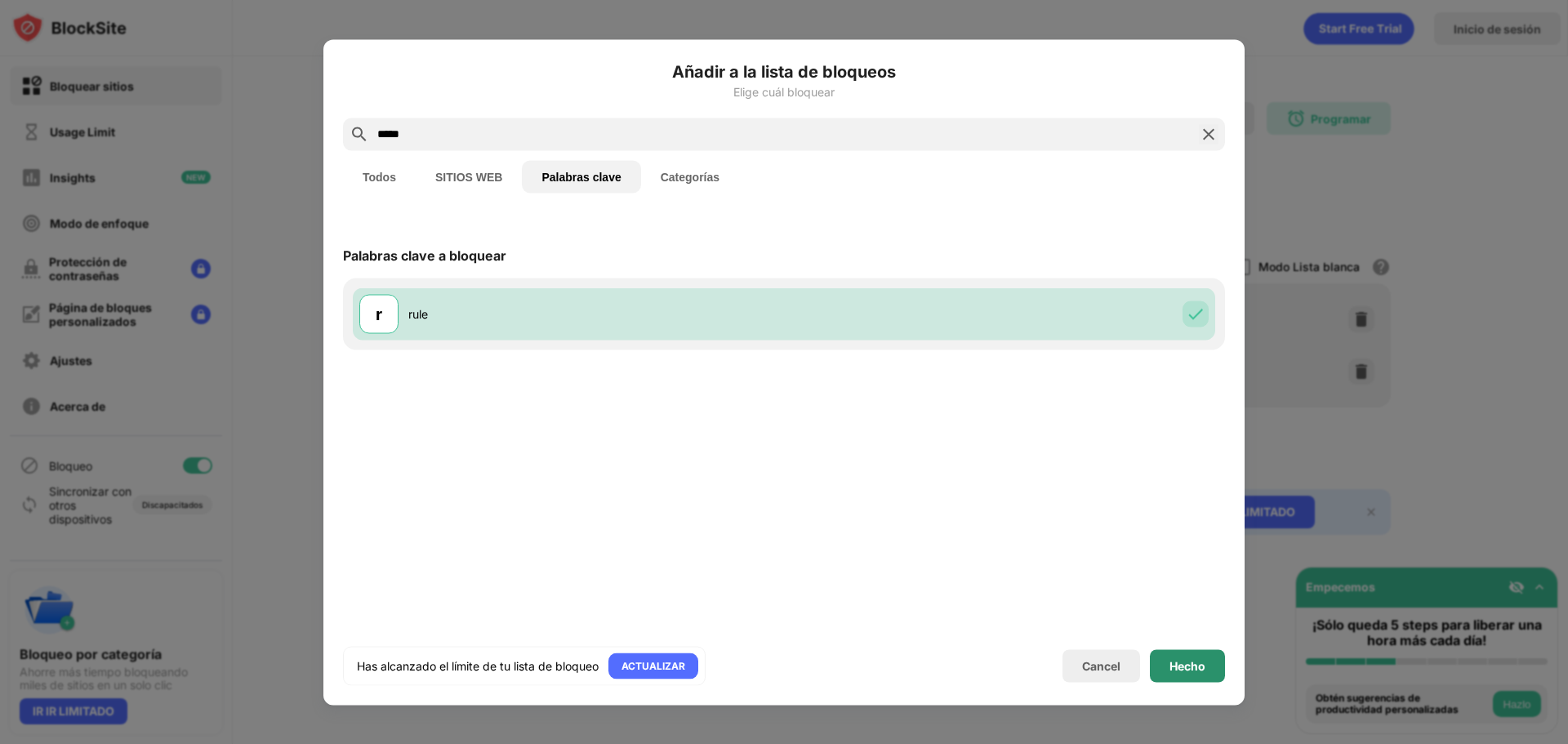
click at [1194, 662] on div "Hecho" at bounding box center [1187, 666] width 36 height 13
